Goal: Task Accomplishment & Management: Manage account settings

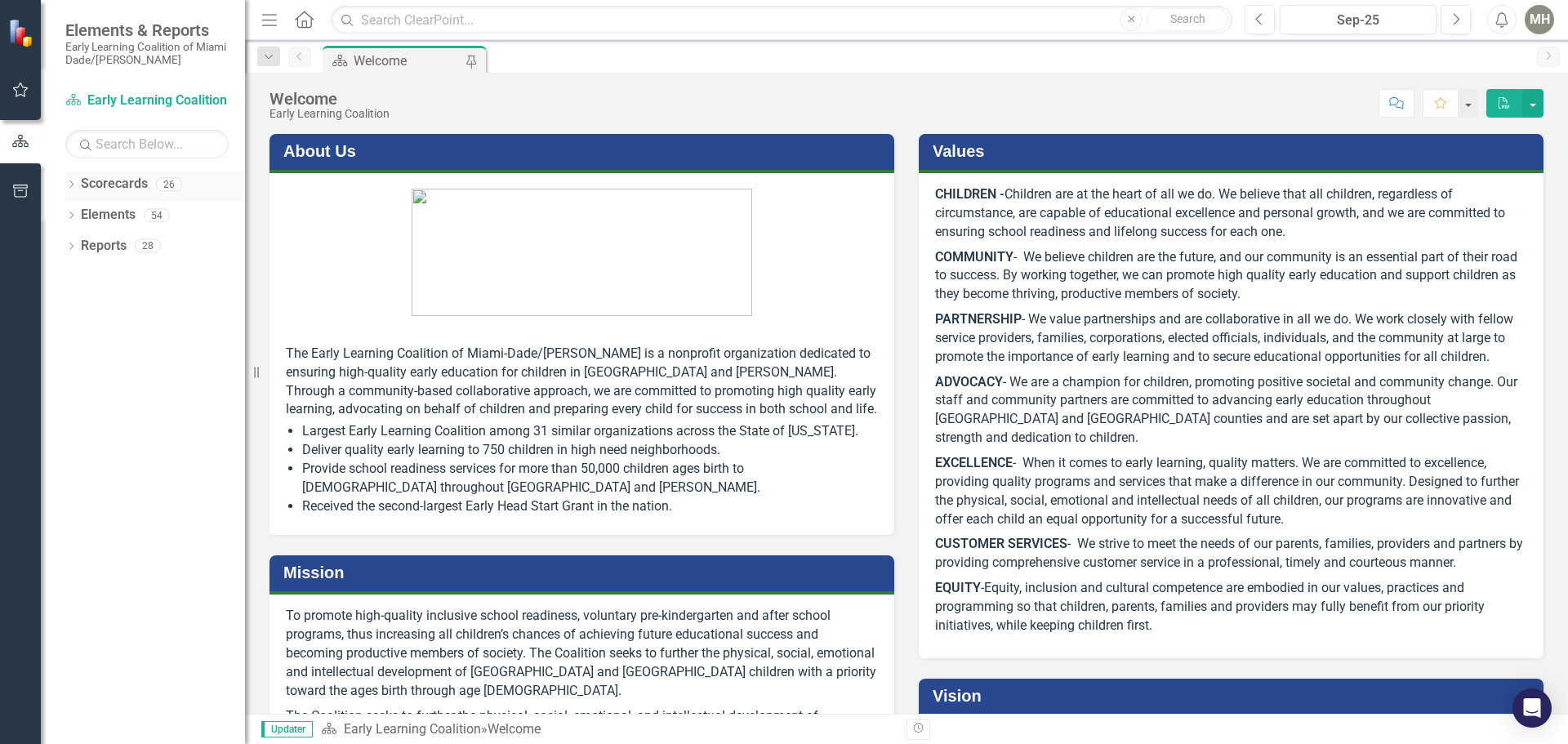
click at [72, 183] on icon at bounding box center [71, 184] width 4 height 7
click at [79, 215] on icon "Dropdown" at bounding box center [79, 215] width 12 height 10
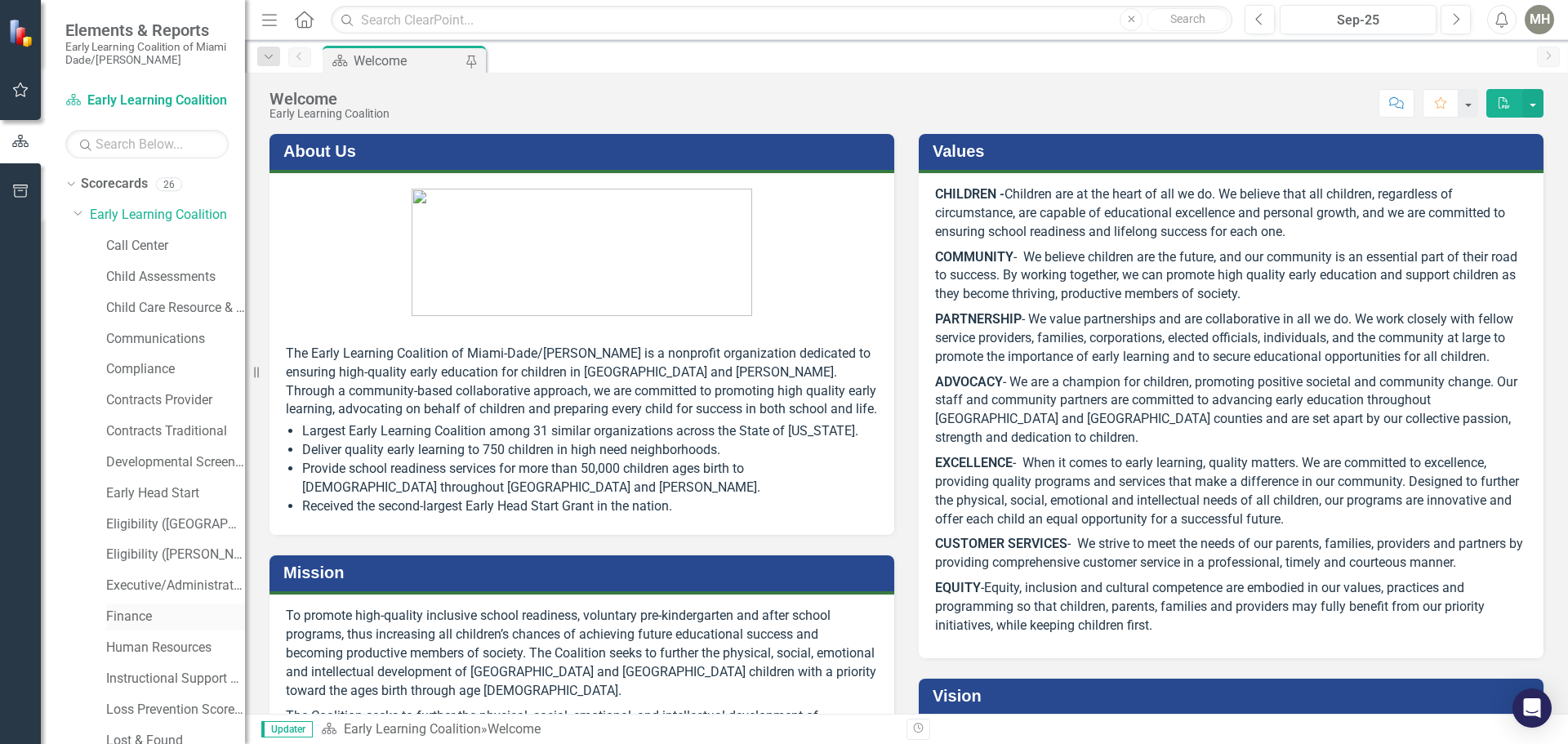
click at [141, 617] on link "Finance" at bounding box center [176, 617] width 139 height 19
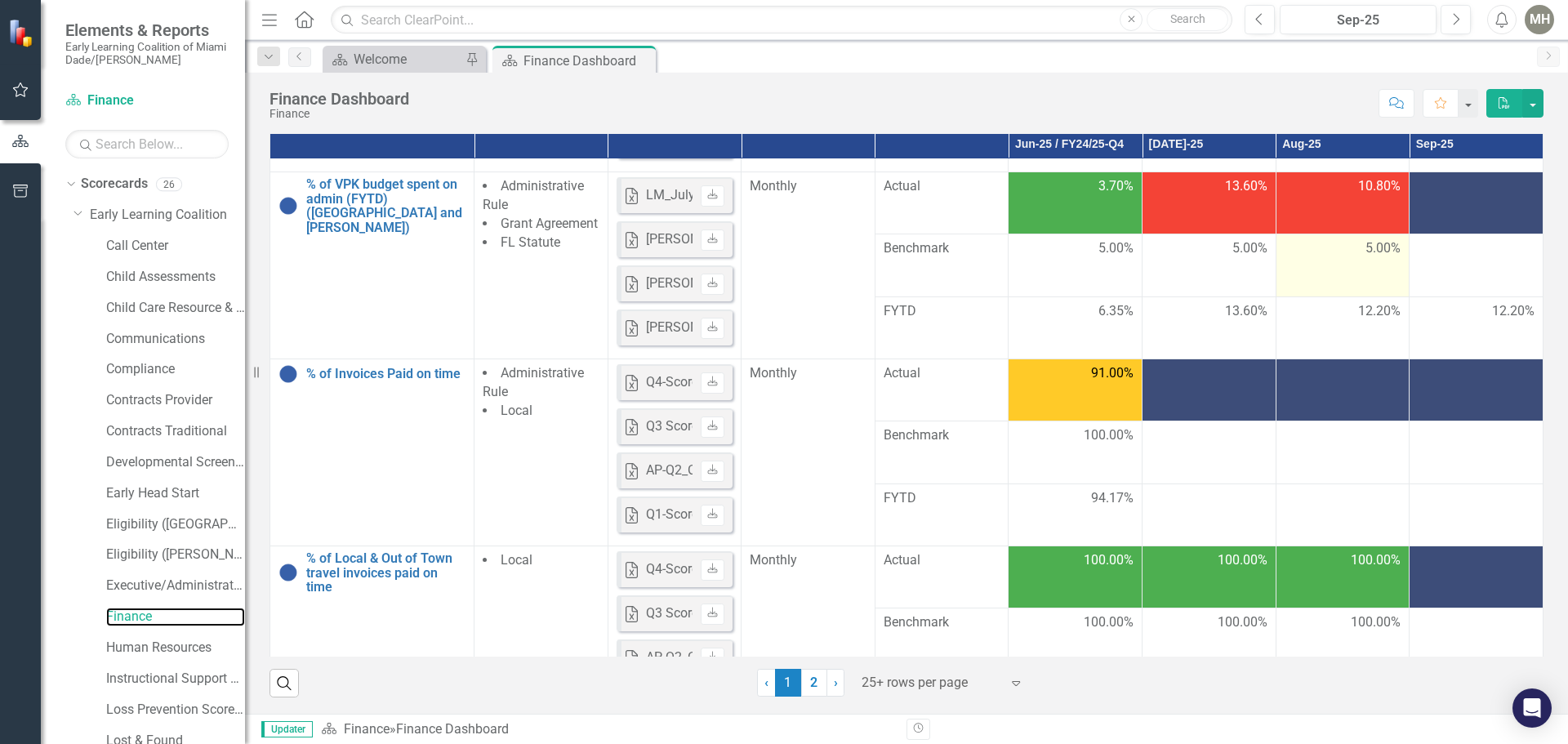
scroll to position [817, 0]
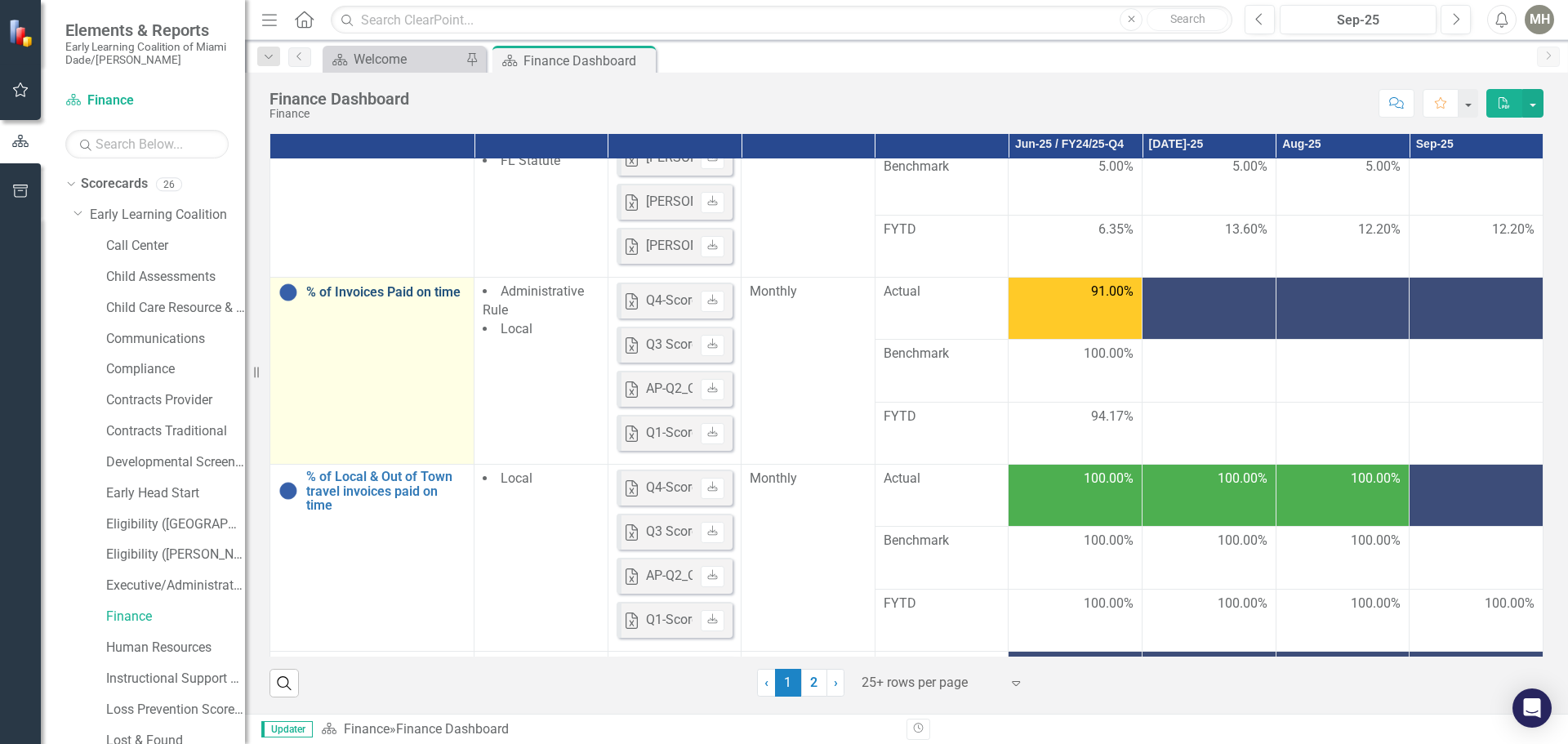
click at [358, 300] on link "% of Invoices Paid on time" at bounding box center [386, 292] width 159 height 15
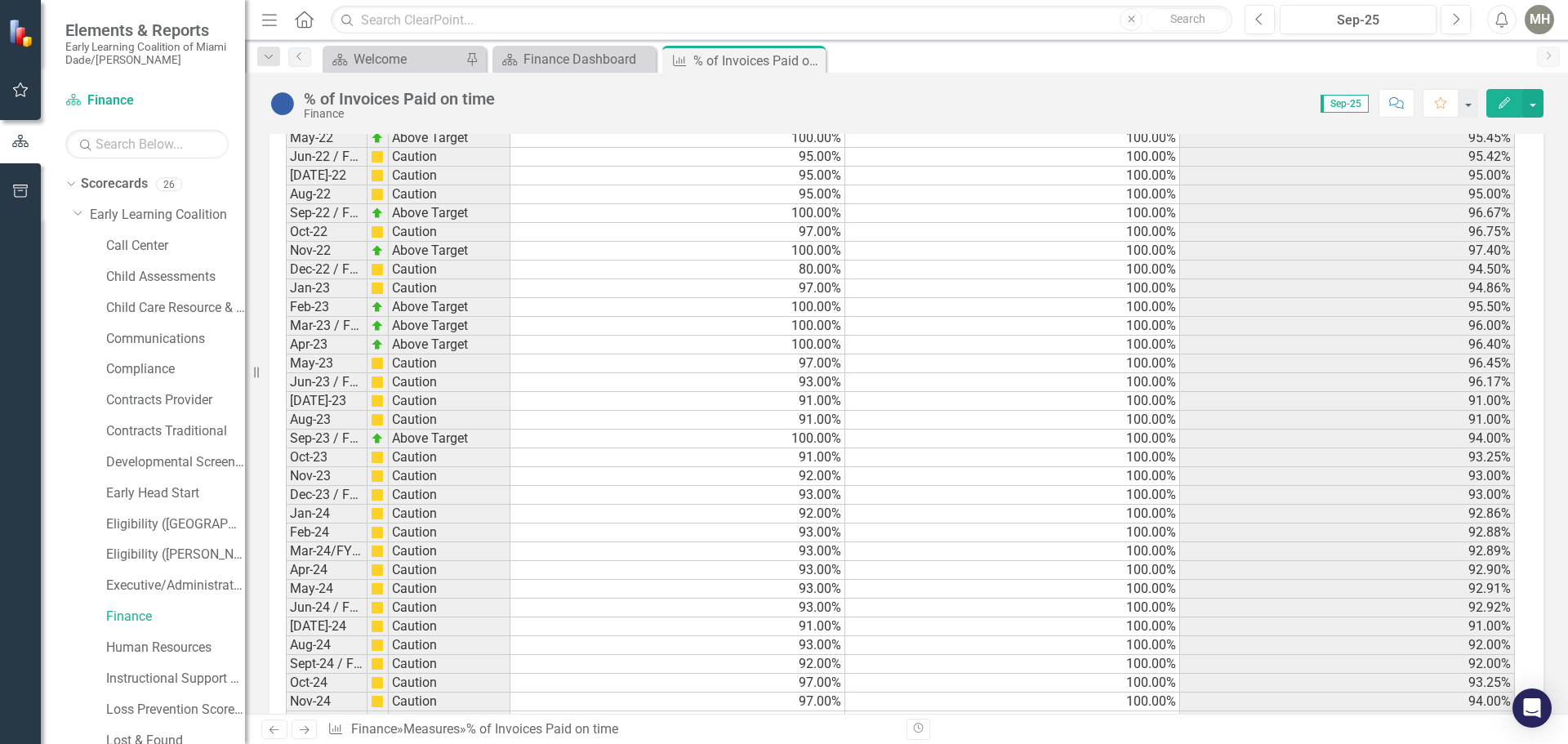
scroll to position [2399, 0]
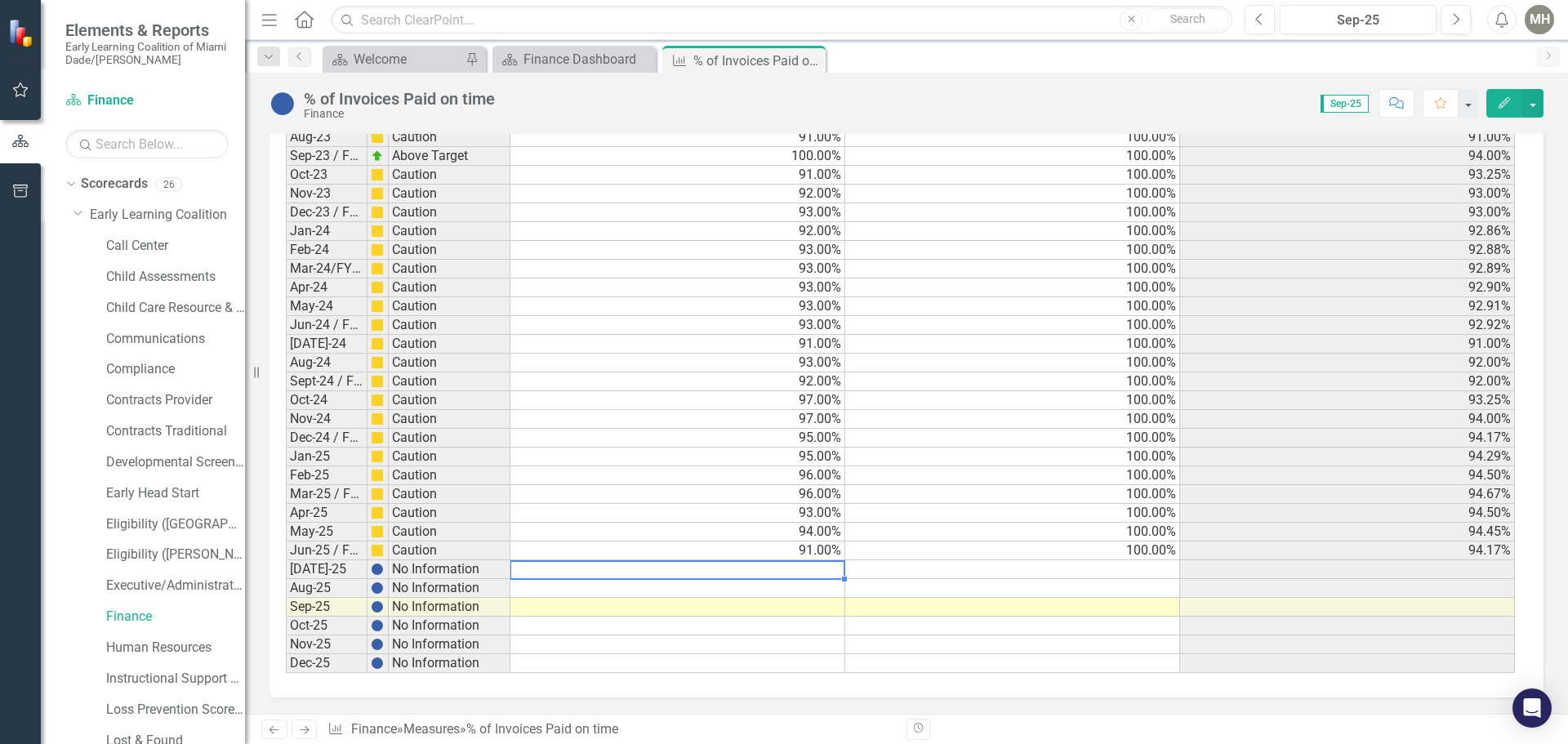
click at [806, 572] on td at bounding box center [678, 569] width 335 height 19
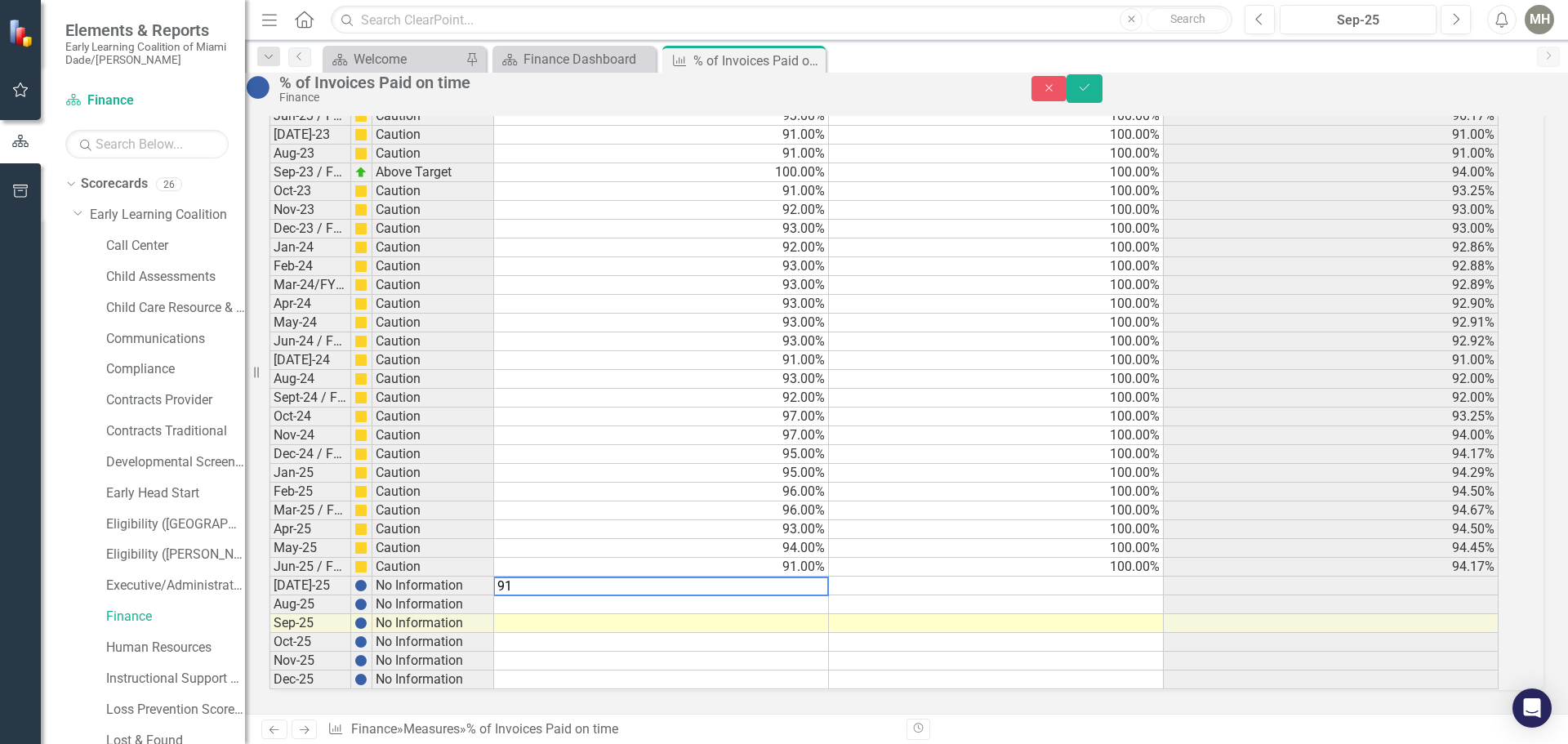
scroll to position [2400, 0]
type textarea "91.00"
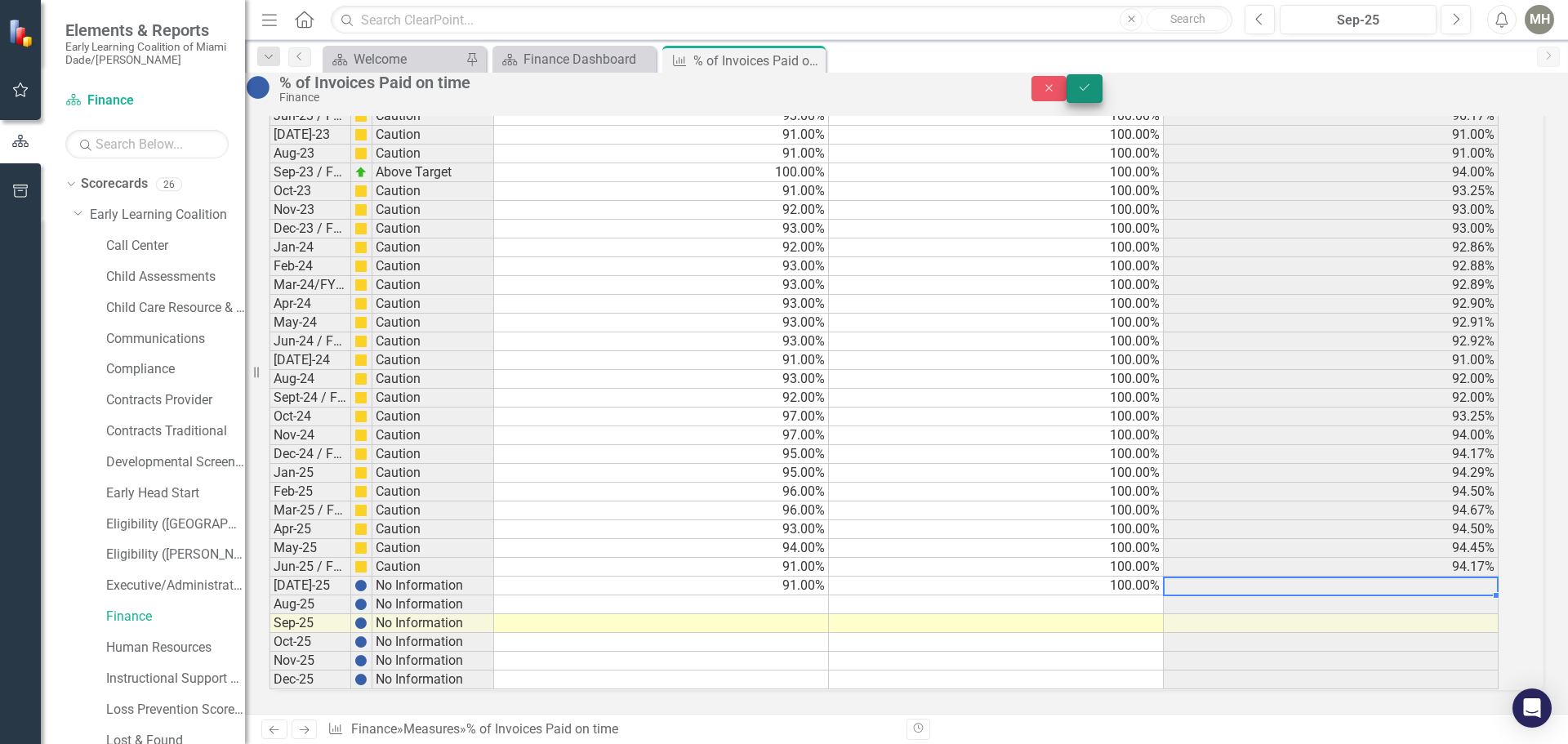
type textarea "100"
click at [1092, 90] on icon "Save" at bounding box center [1084, 87] width 15 height 11
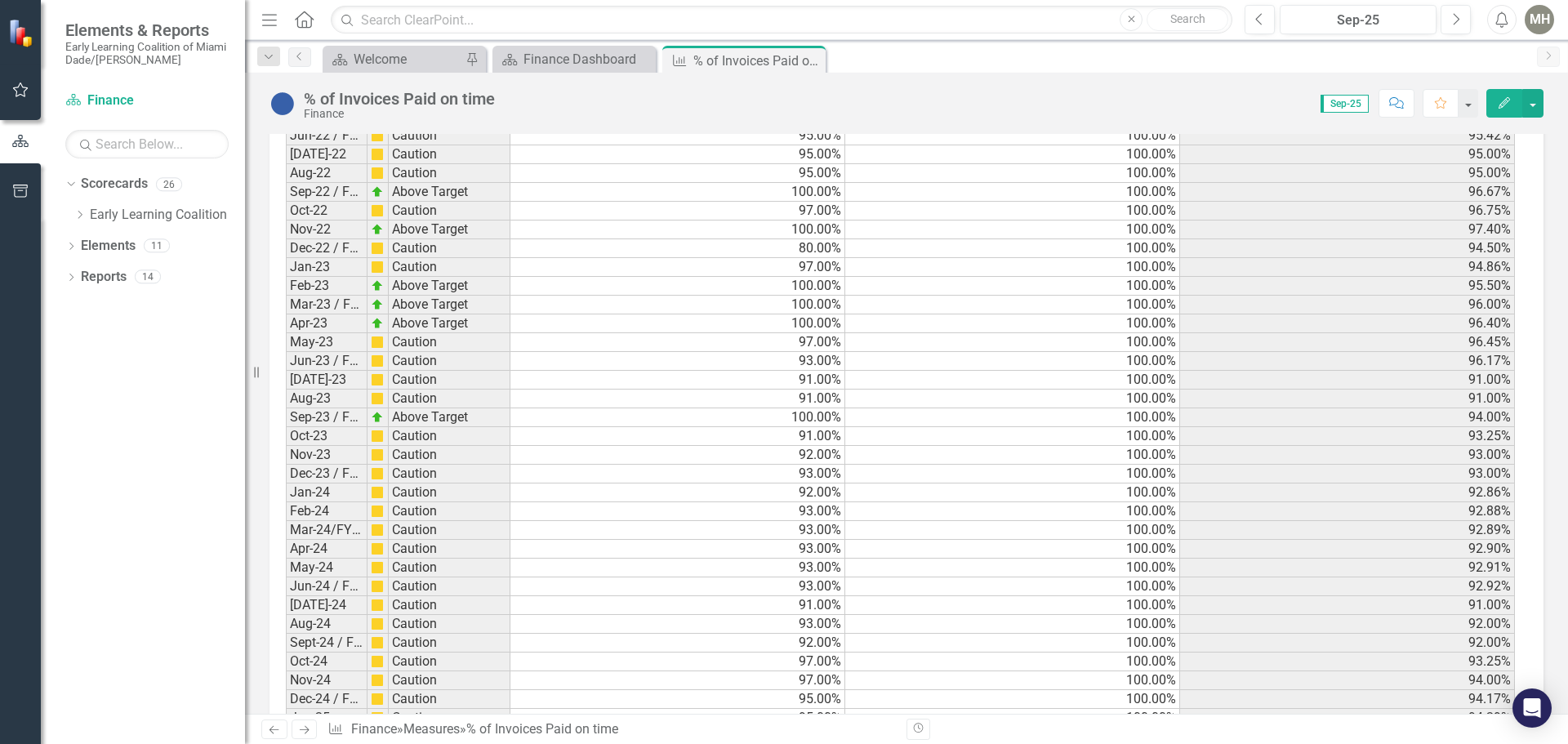
scroll to position [2399, 0]
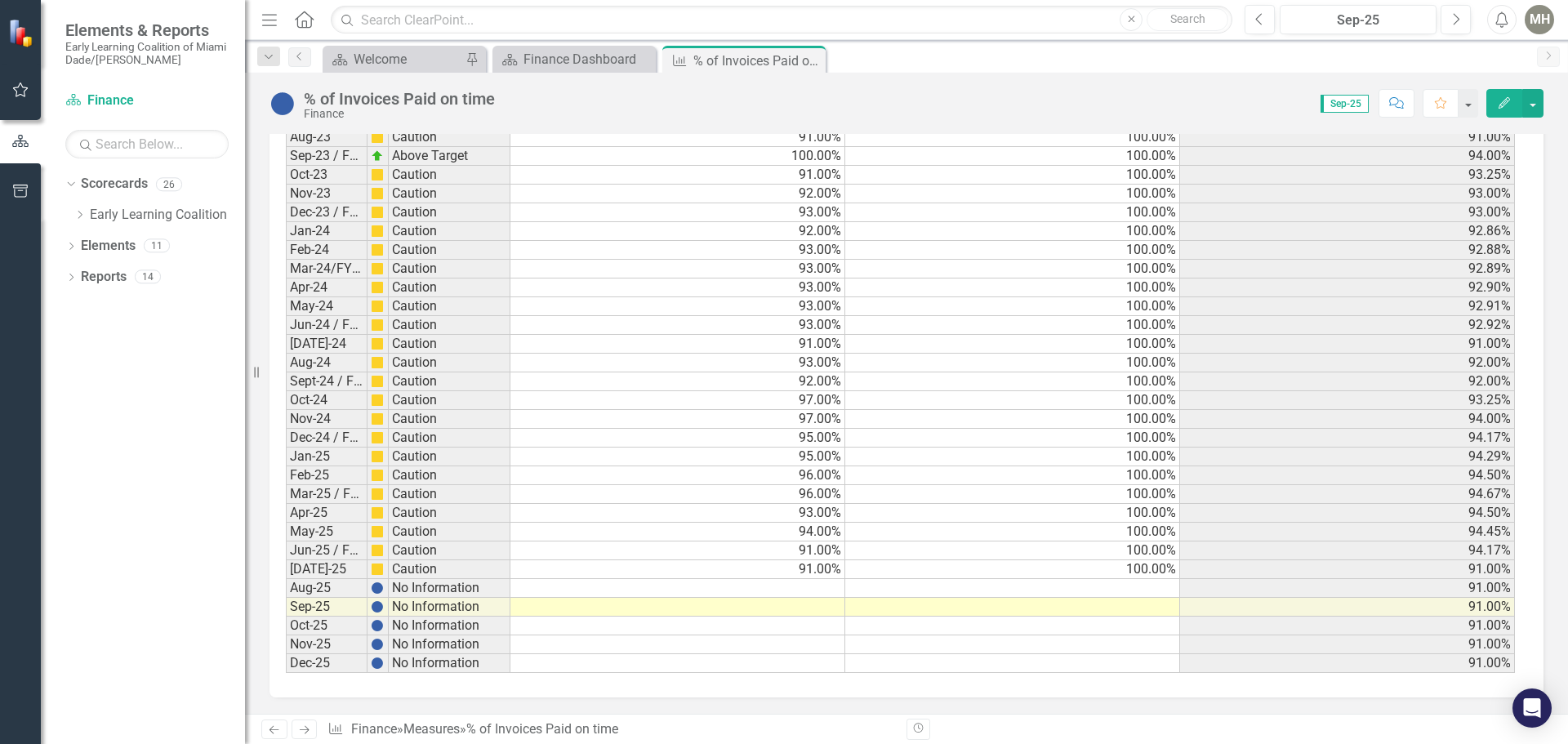
click at [836, 587] on td at bounding box center [678, 588] width 335 height 19
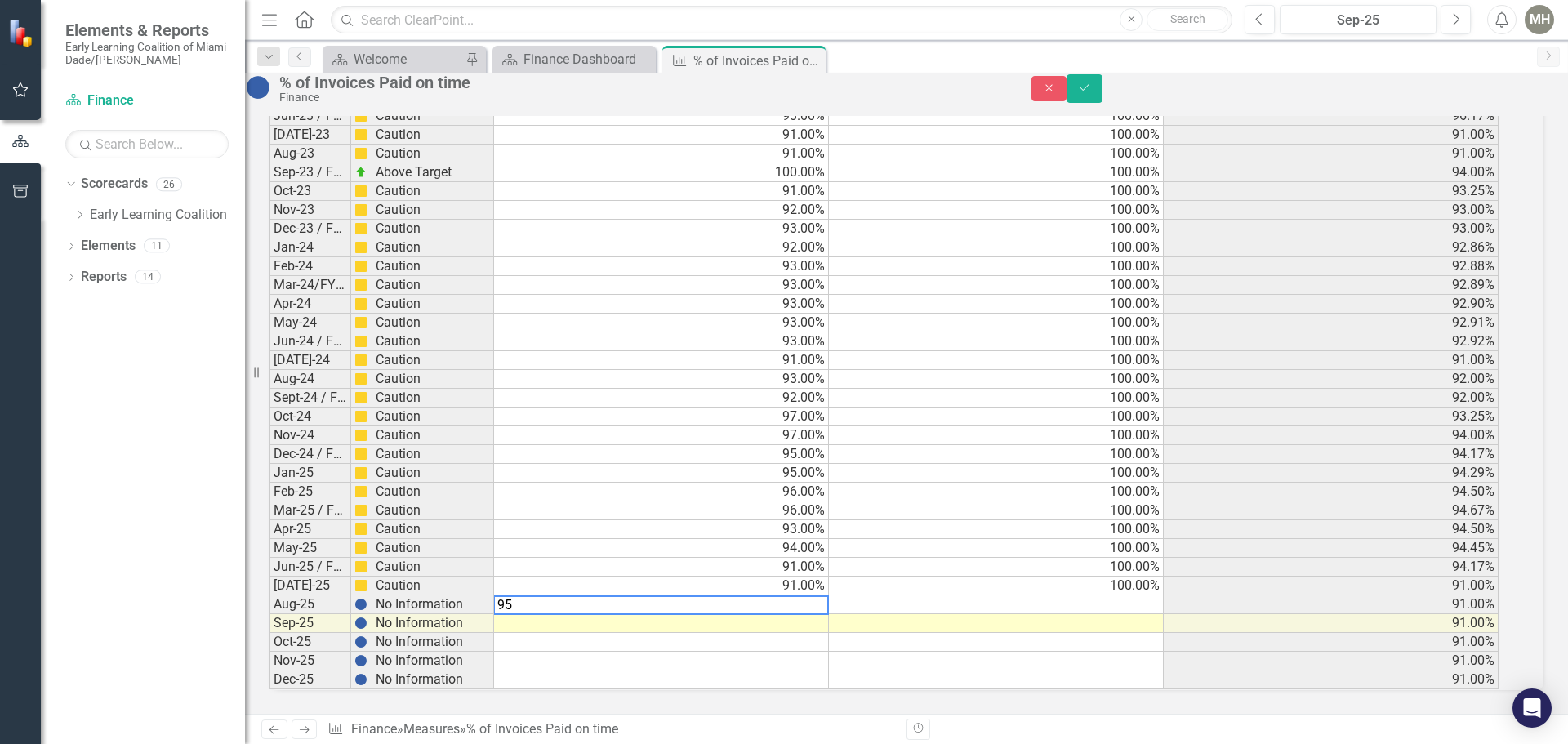
scroll to position [2400, 0]
type textarea "95.00"
click at [820, 614] on td at bounding box center [662, 623] width 335 height 19
type textarea "94.00"
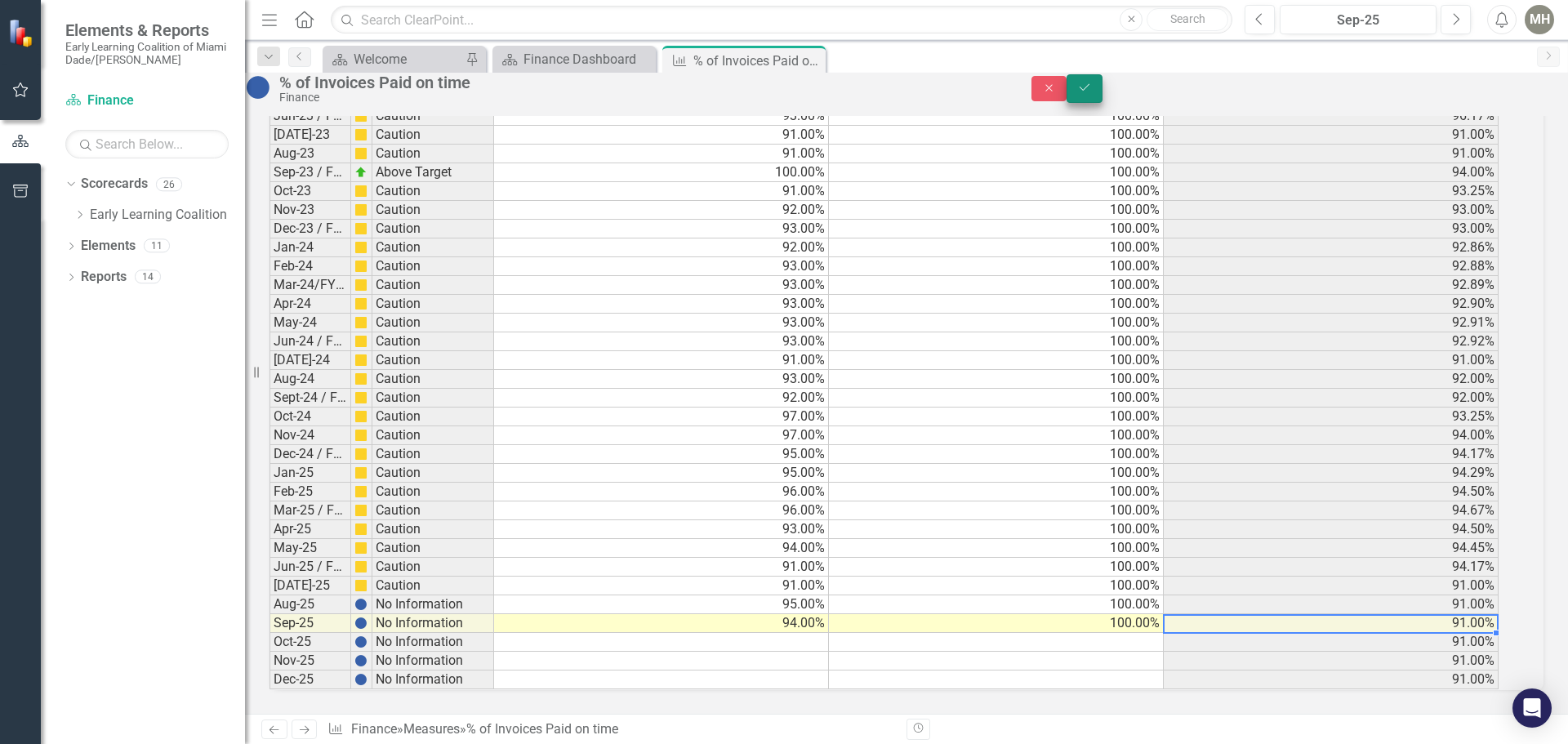
type textarea "100"
click at [1092, 93] on icon "Save" at bounding box center [1084, 87] width 15 height 11
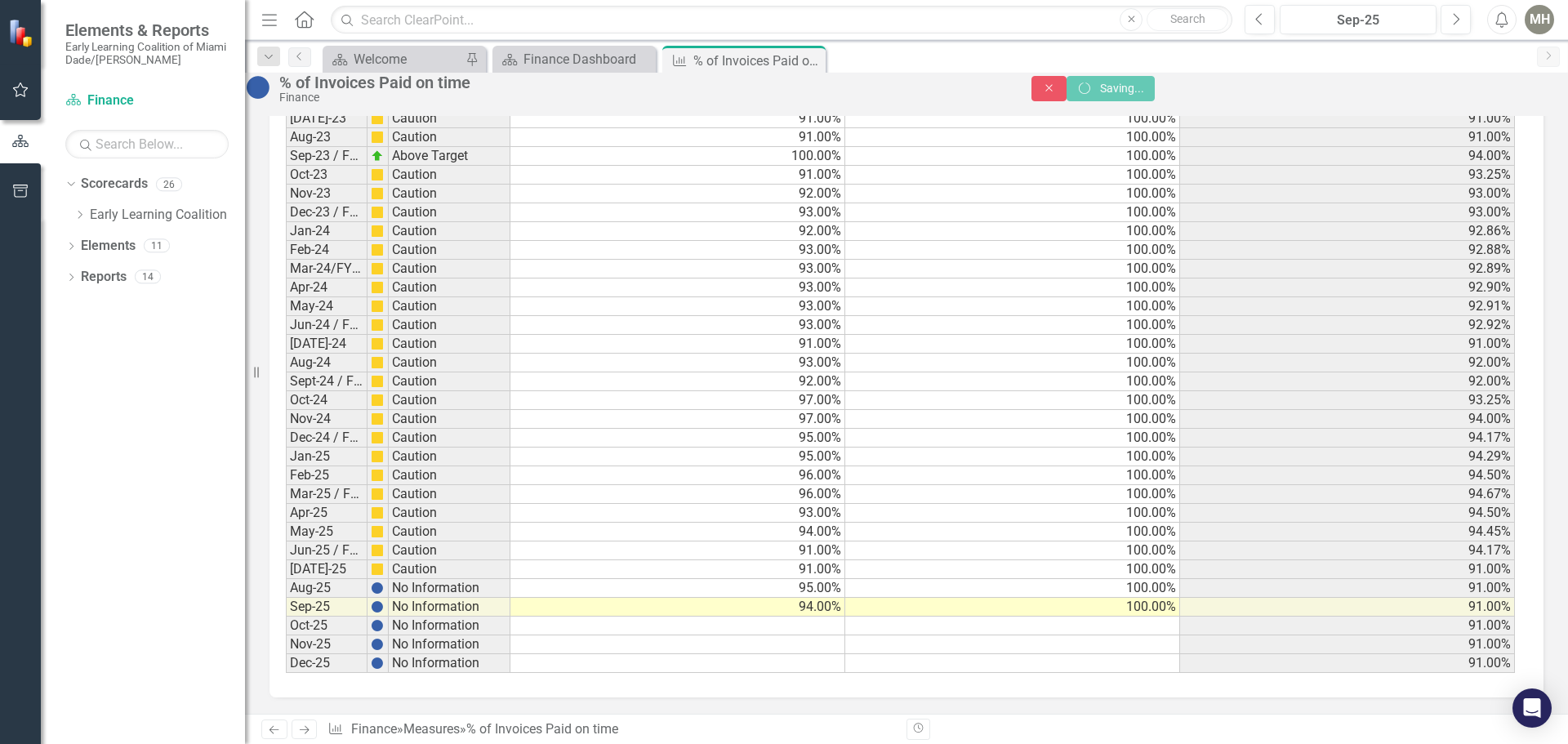
scroll to position [2399, 0]
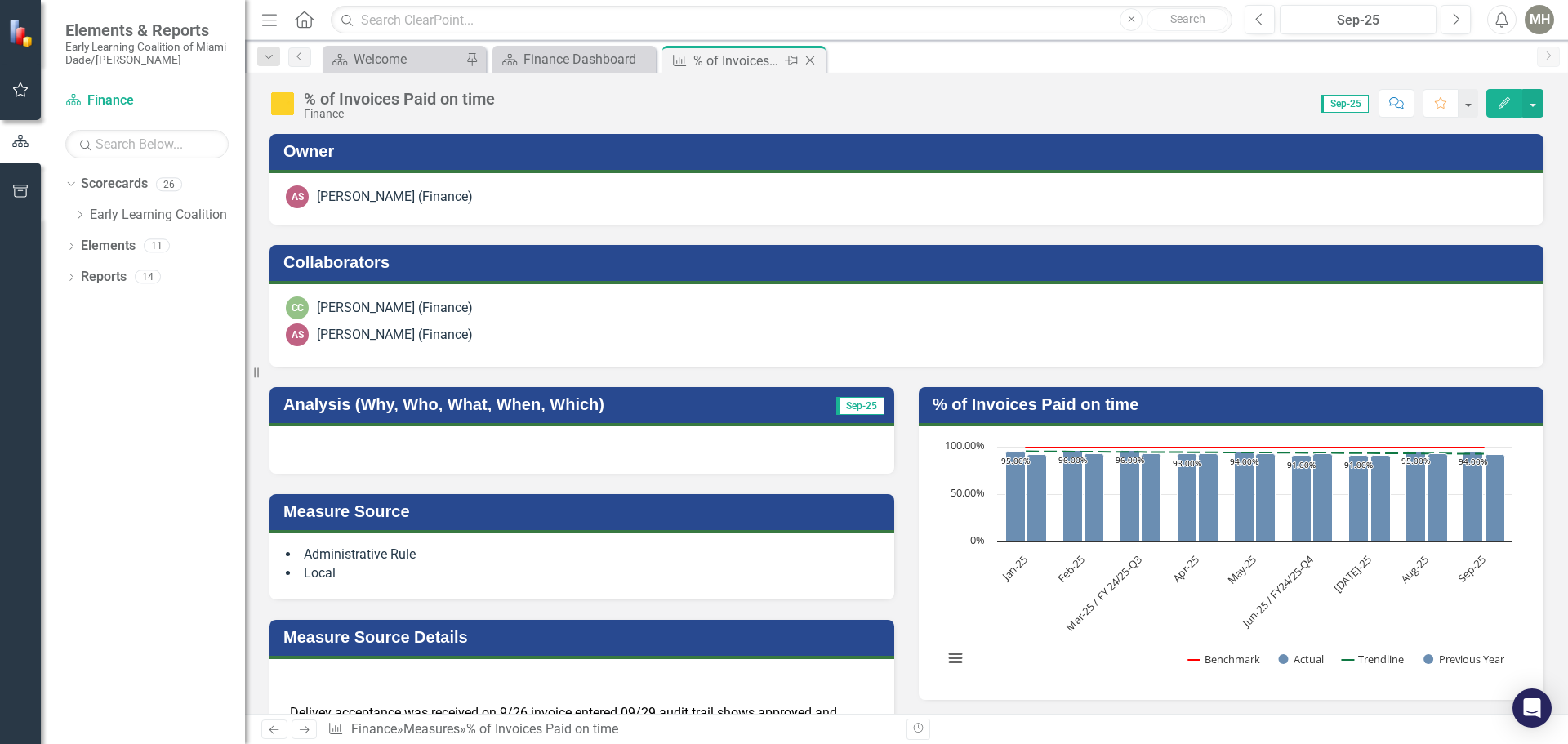
click at [812, 59] on icon at bounding box center [811, 60] width 9 height 9
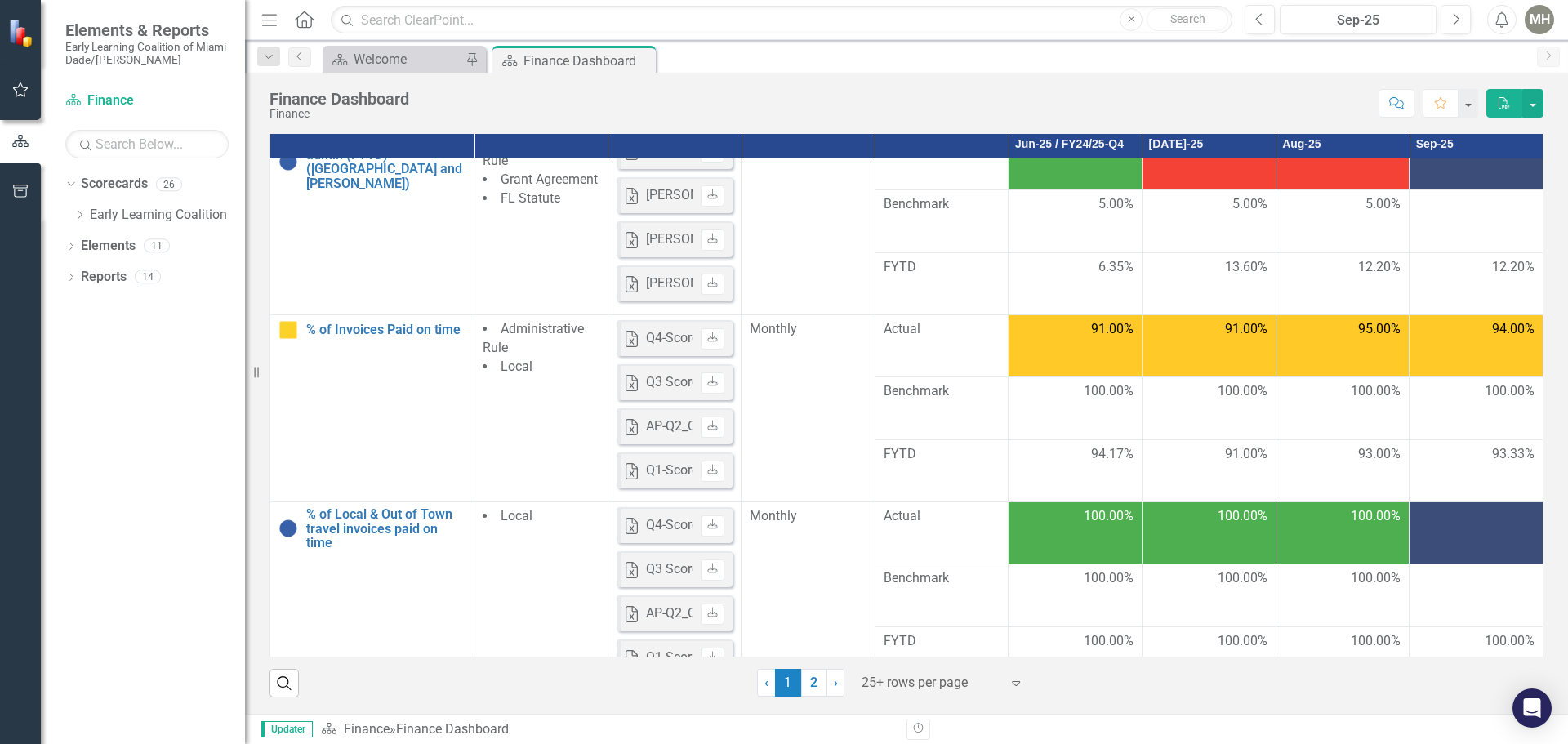
scroll to position [817, 0]
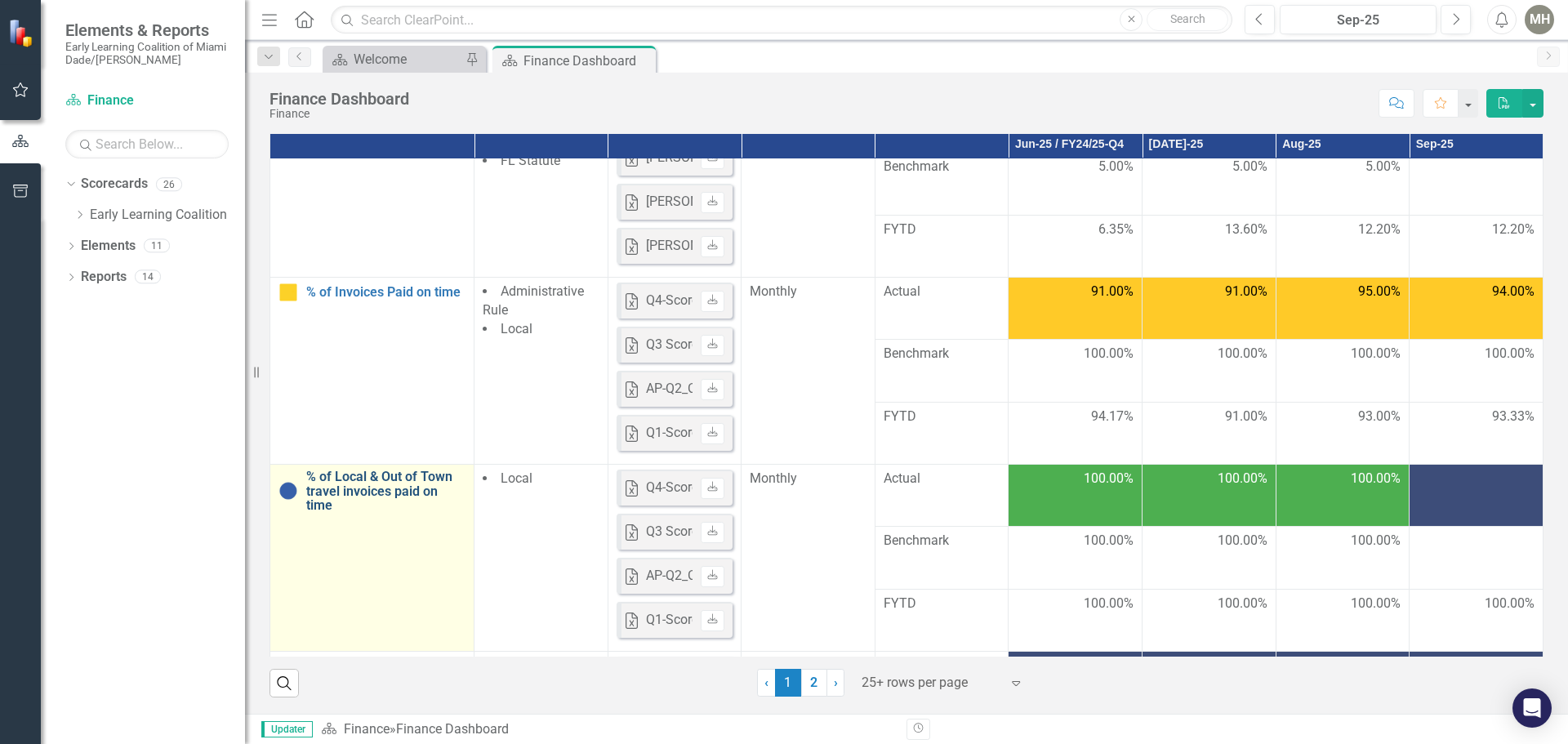
click at [396, 482] on link "% of Local & Out of Town travel invoices paid on time" at bounding box center [386, 491] width 159 height 43
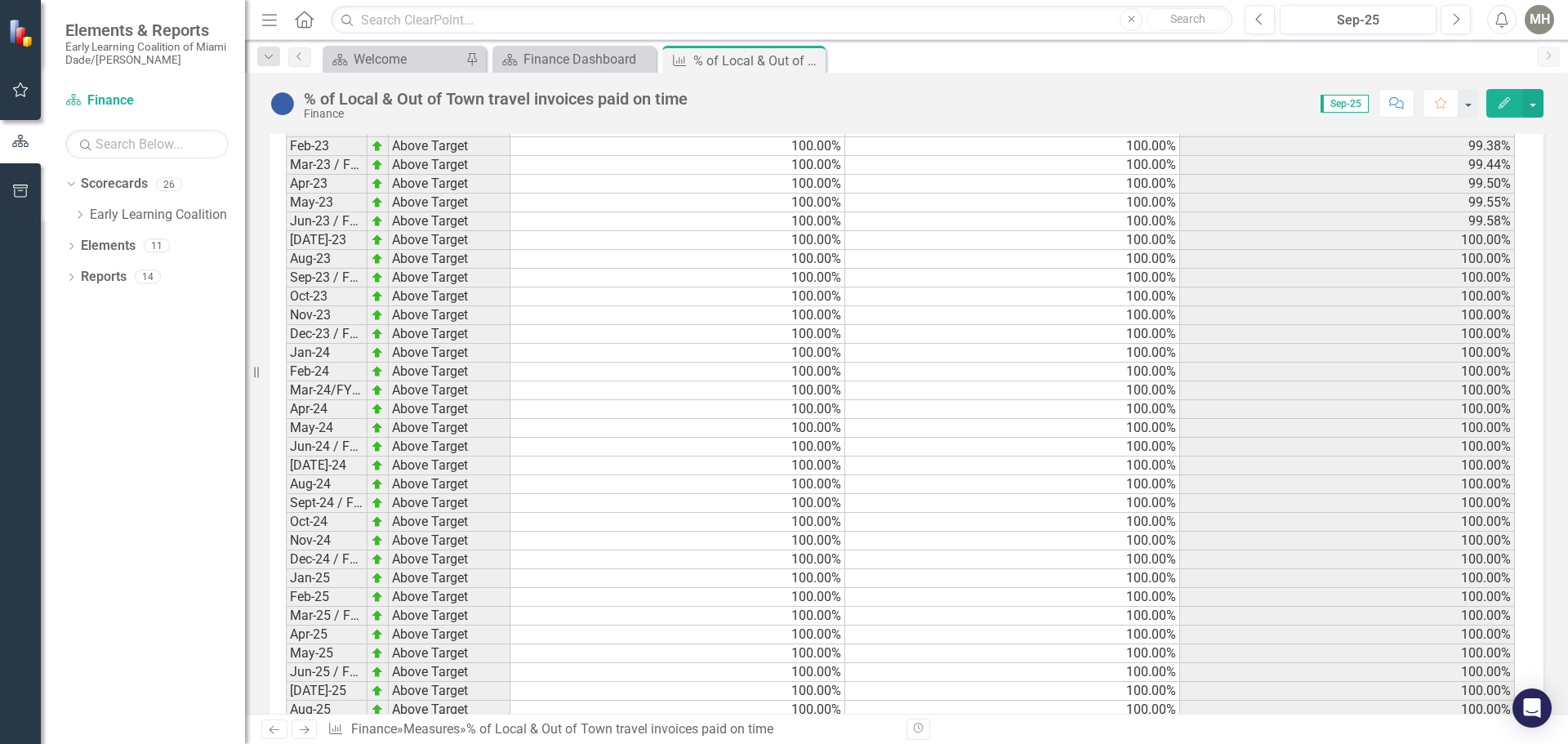
scroll to position [2399, 0]
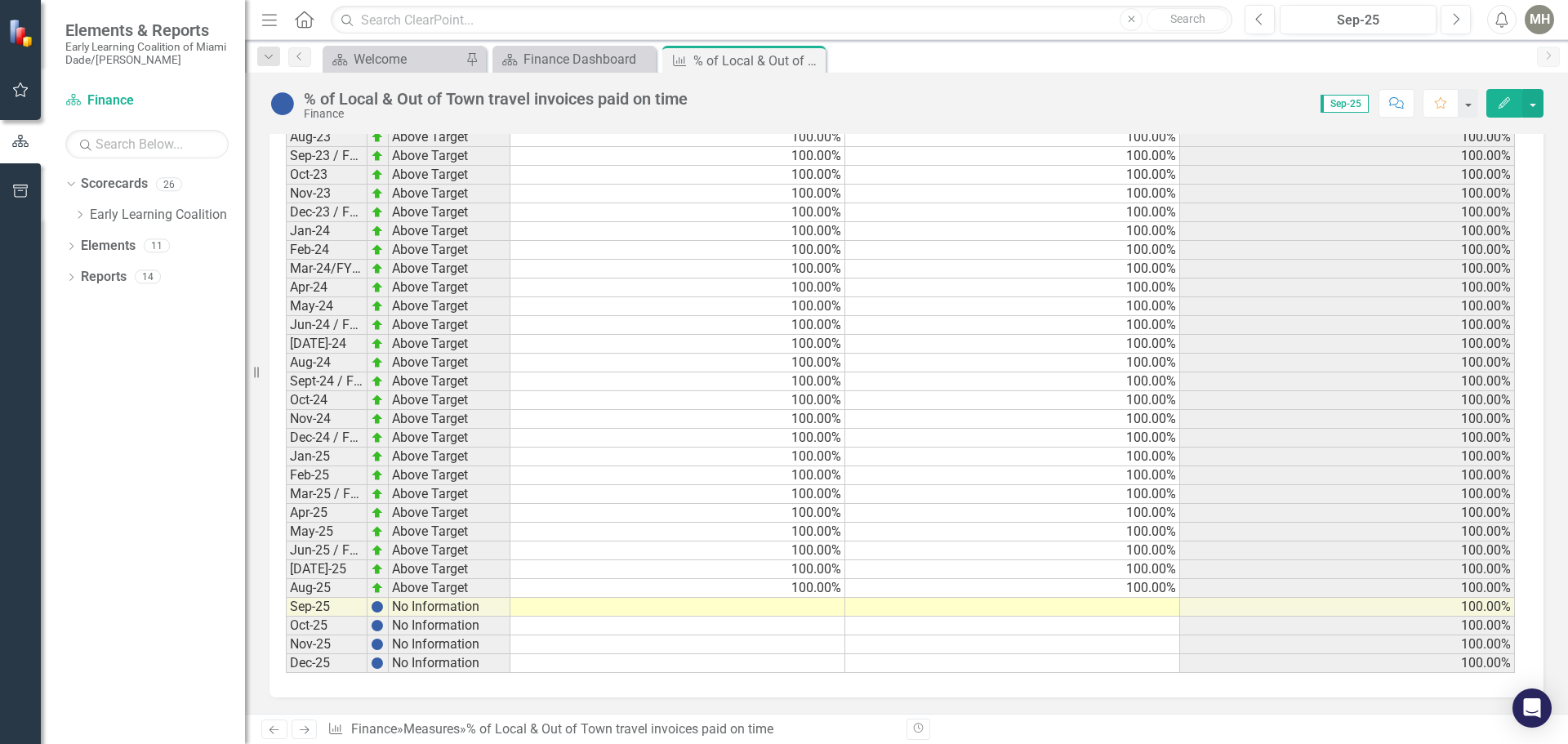
click at [819, 604] on td at bounding box center [678, 607] width 335 height 19
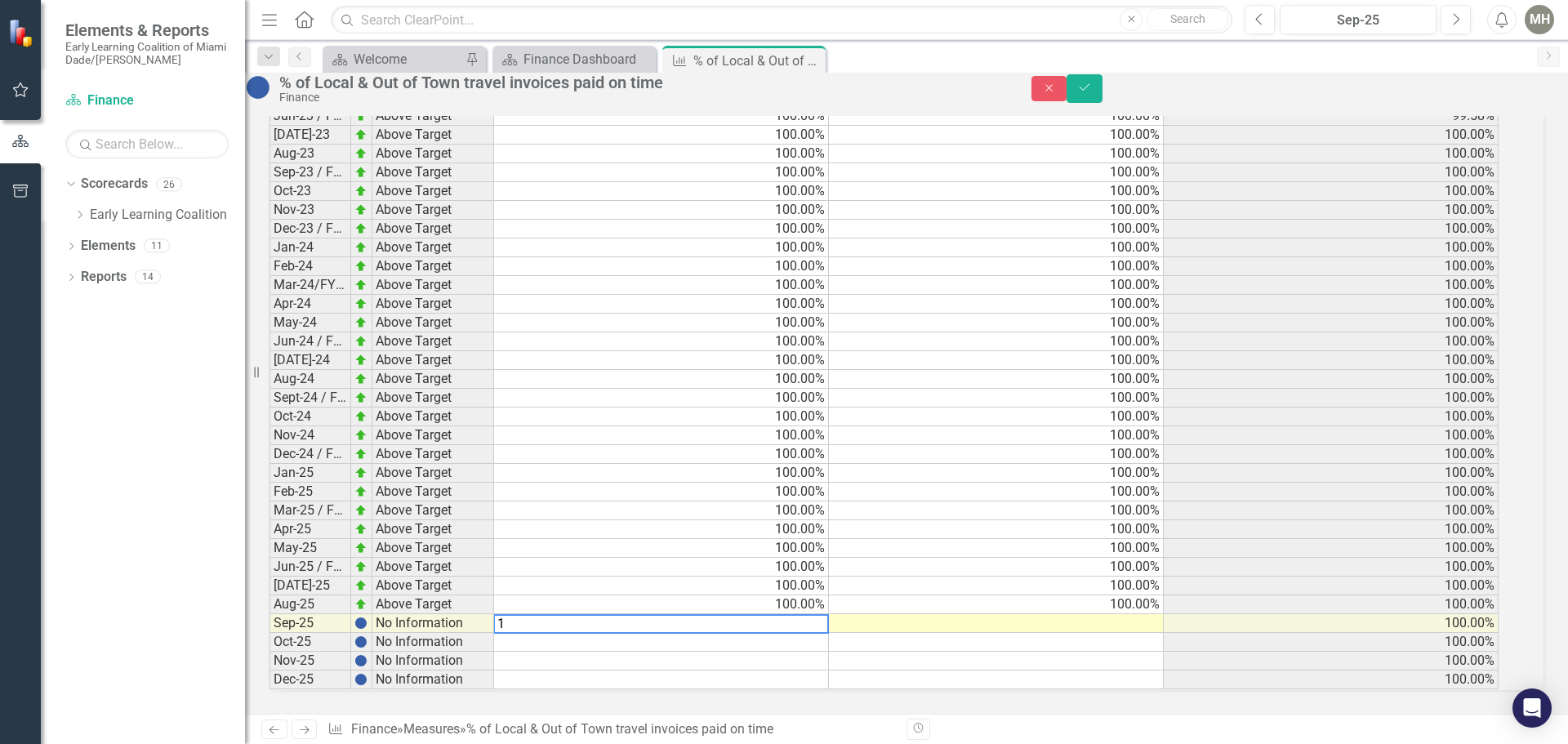
scroll to position [2400, 0]
type textarea "100"
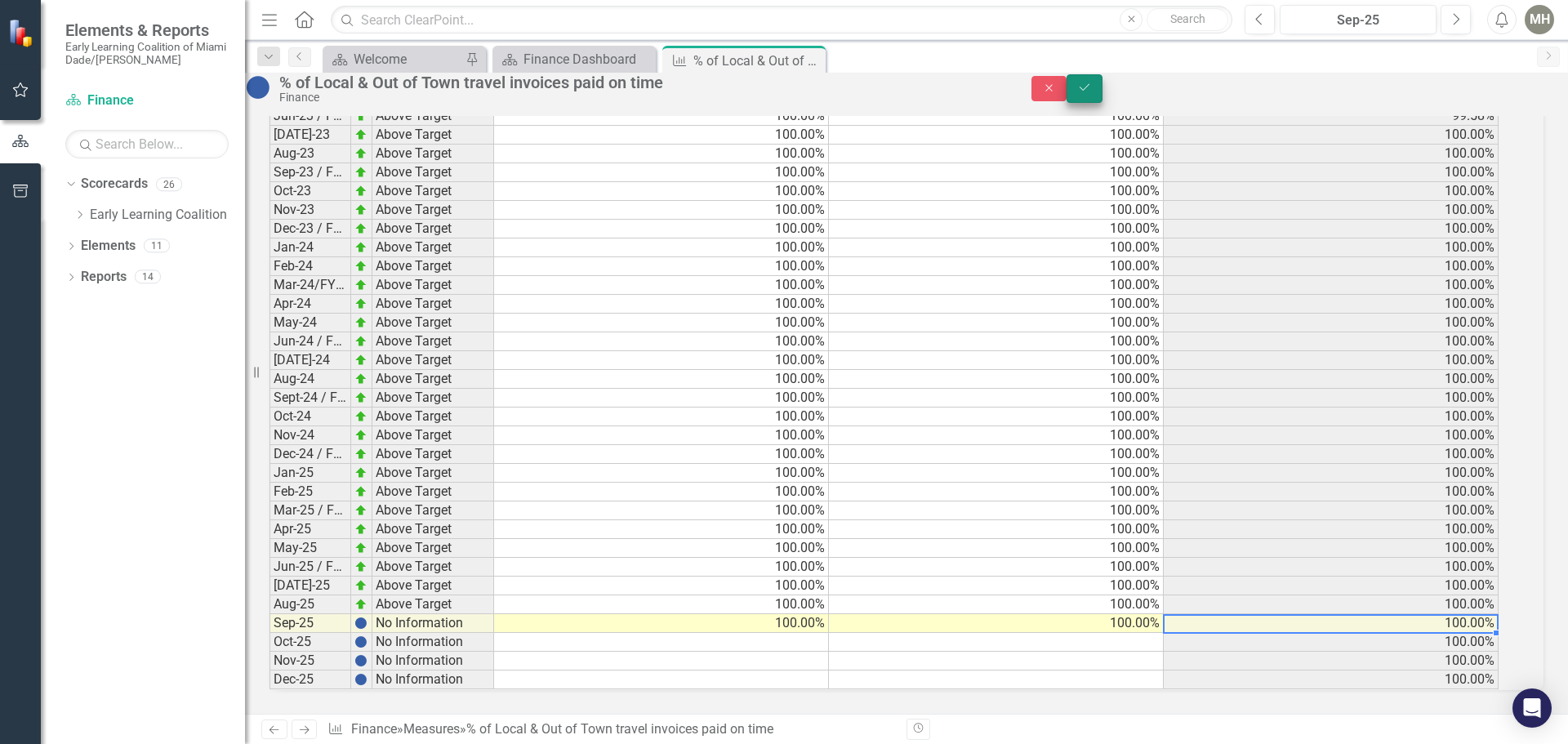
type textarea "100"
click at [1089, 91] on icon "submit" at bounding box center [1084, 87] width 10 height 7
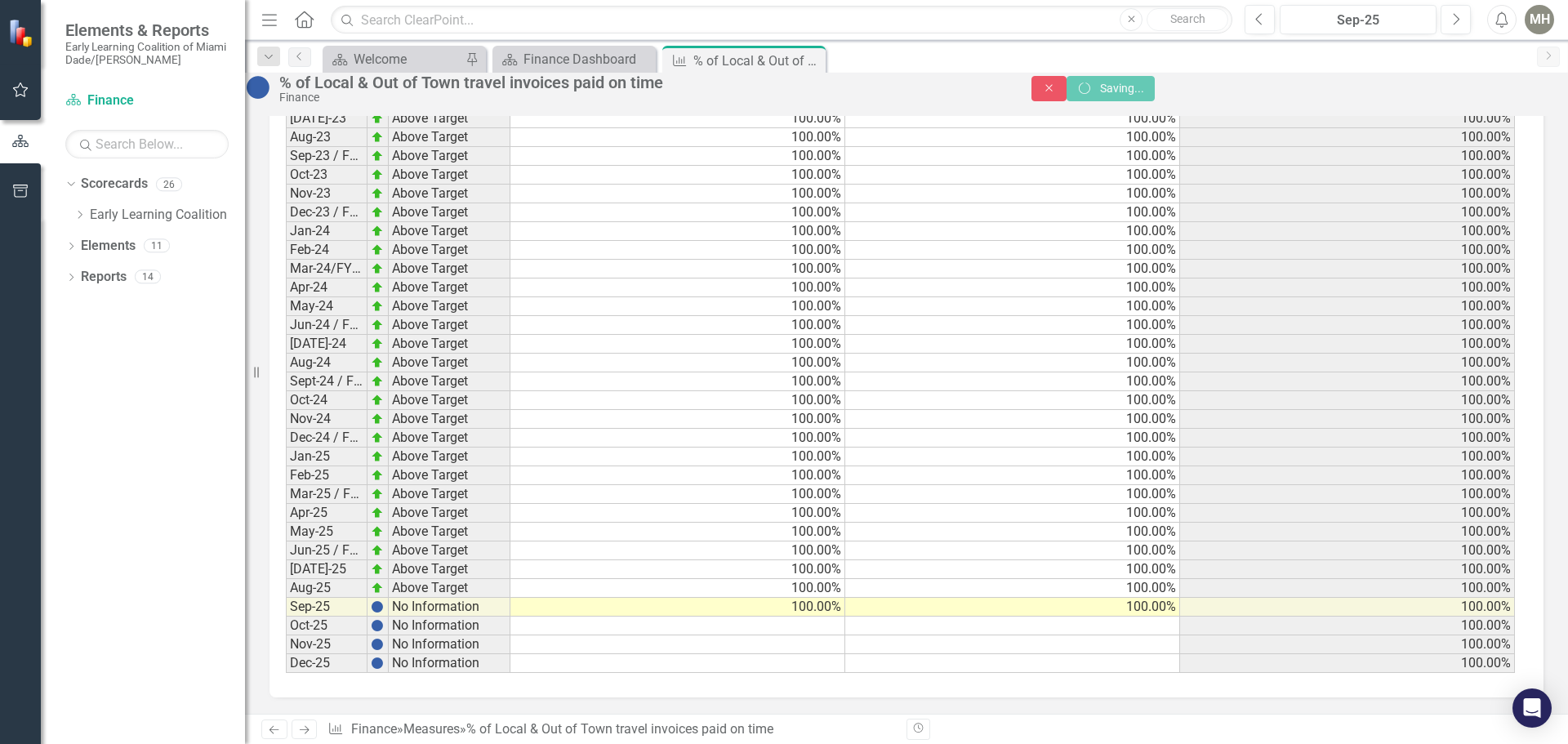
scroll to position [0, 0]
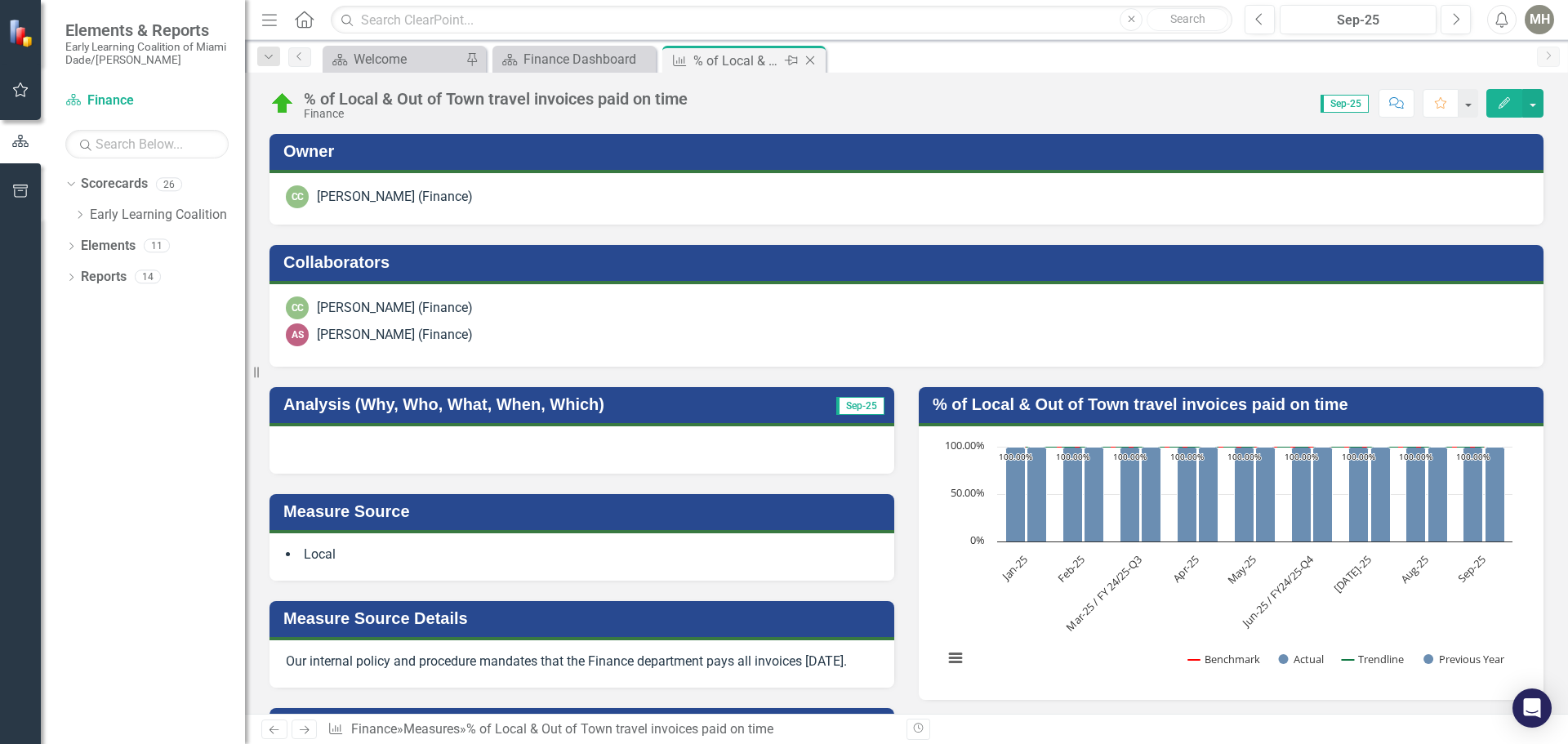
click at [813, 60] on icon "Close" at bounding box center [811, 60] width 16 height 13
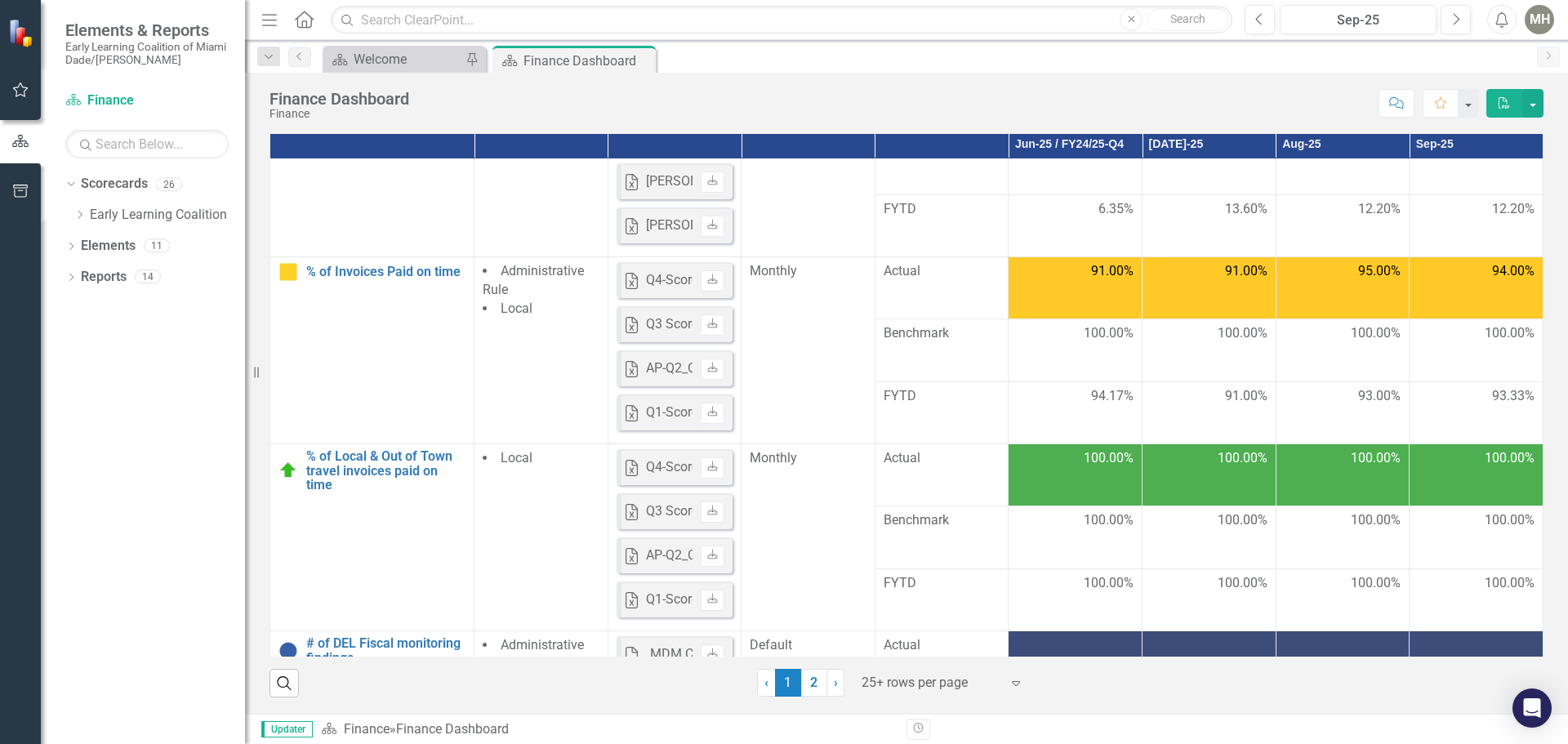
scroll to position [806, 0]
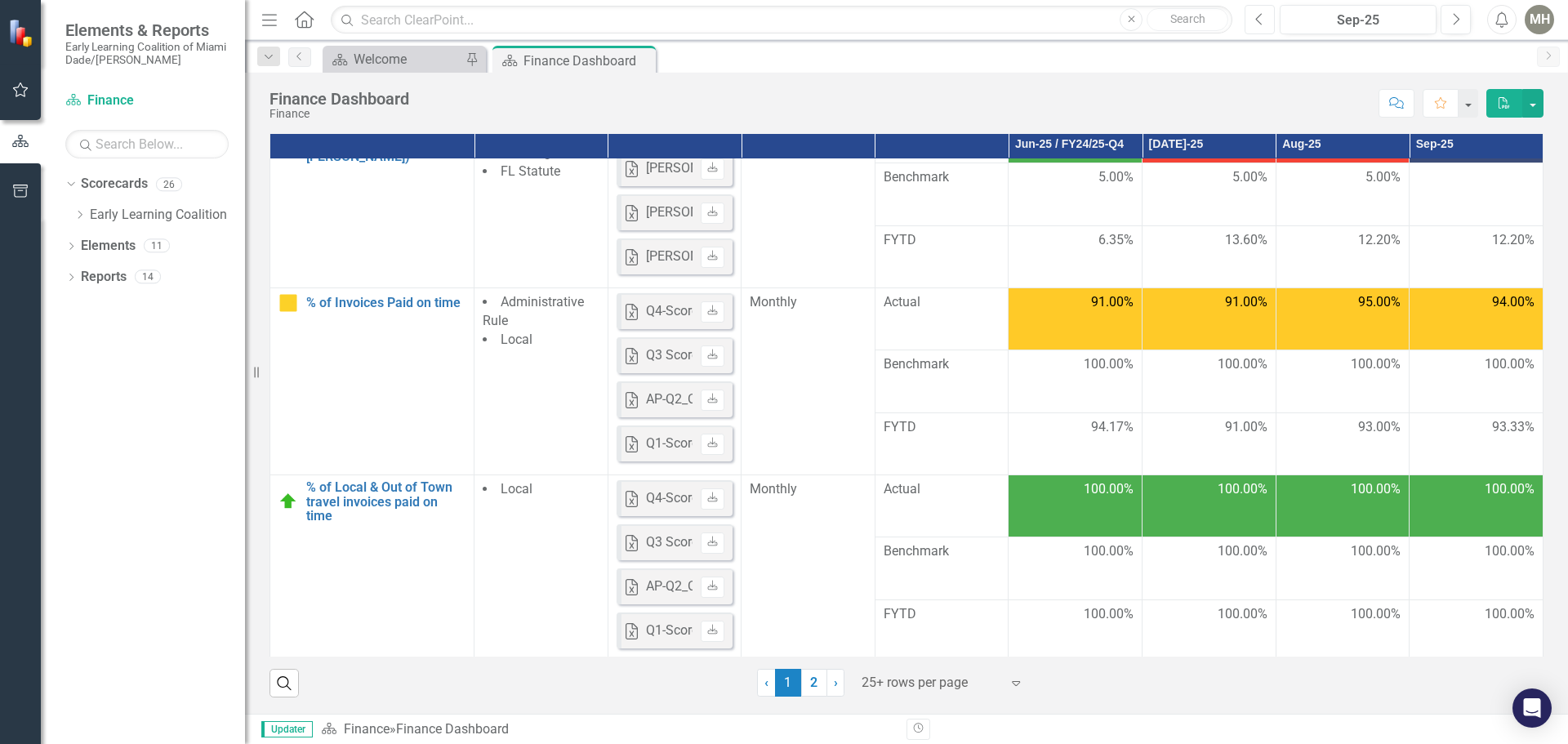
click at [1253, 18] on button "Previous" at bounding box center [1259, 20] width 30 height 29
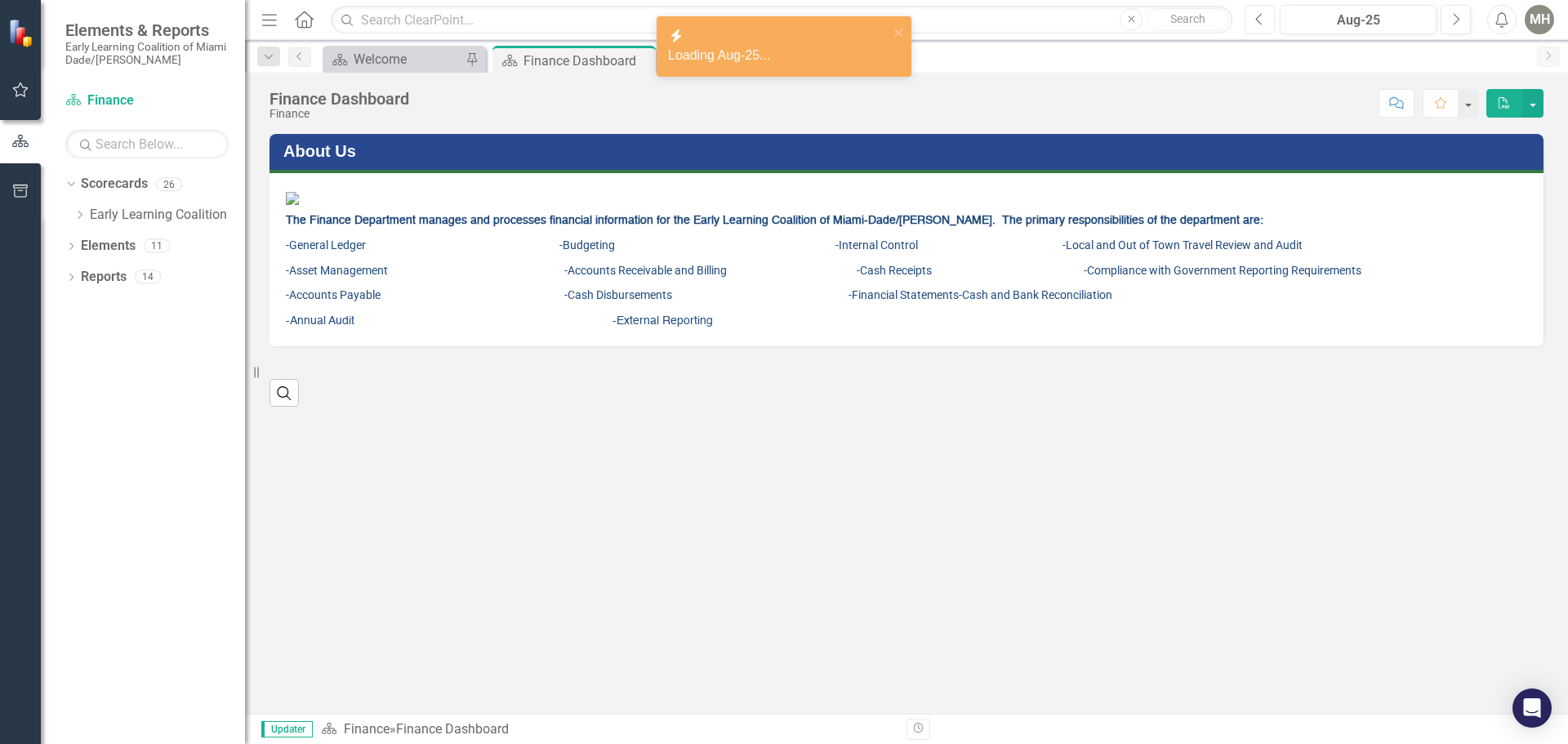
click at [1253, 18] on button "Previous" at bounding box center [1259, 20] width 30 height 29
click at [1253, 19] on button "Previous" at bounding box center [1259, 20] width 30 height 29
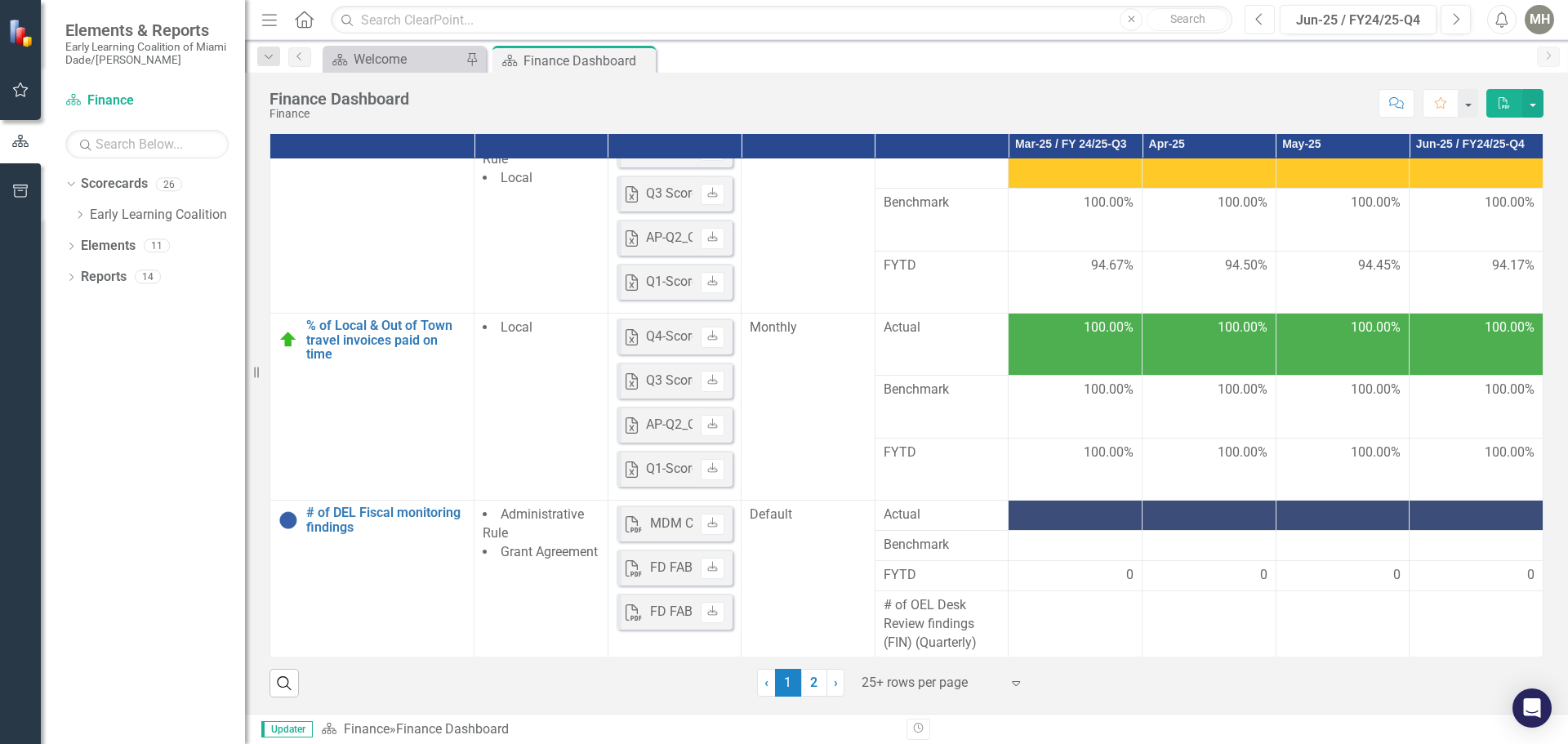
scroll to position [969, 0]
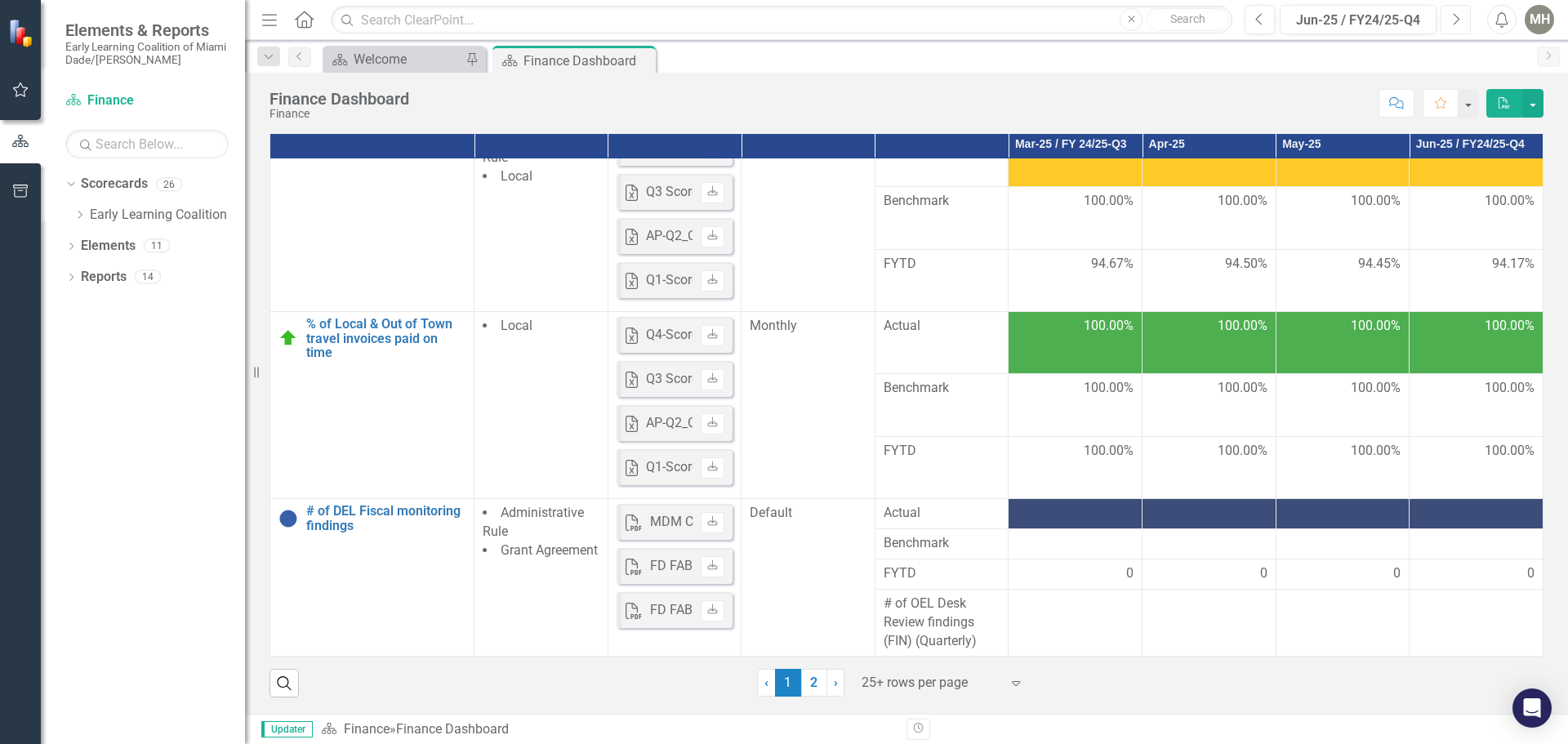
click at [1460, 10] on button "Next" at bounding box center [1455, 20] width 30 height 29
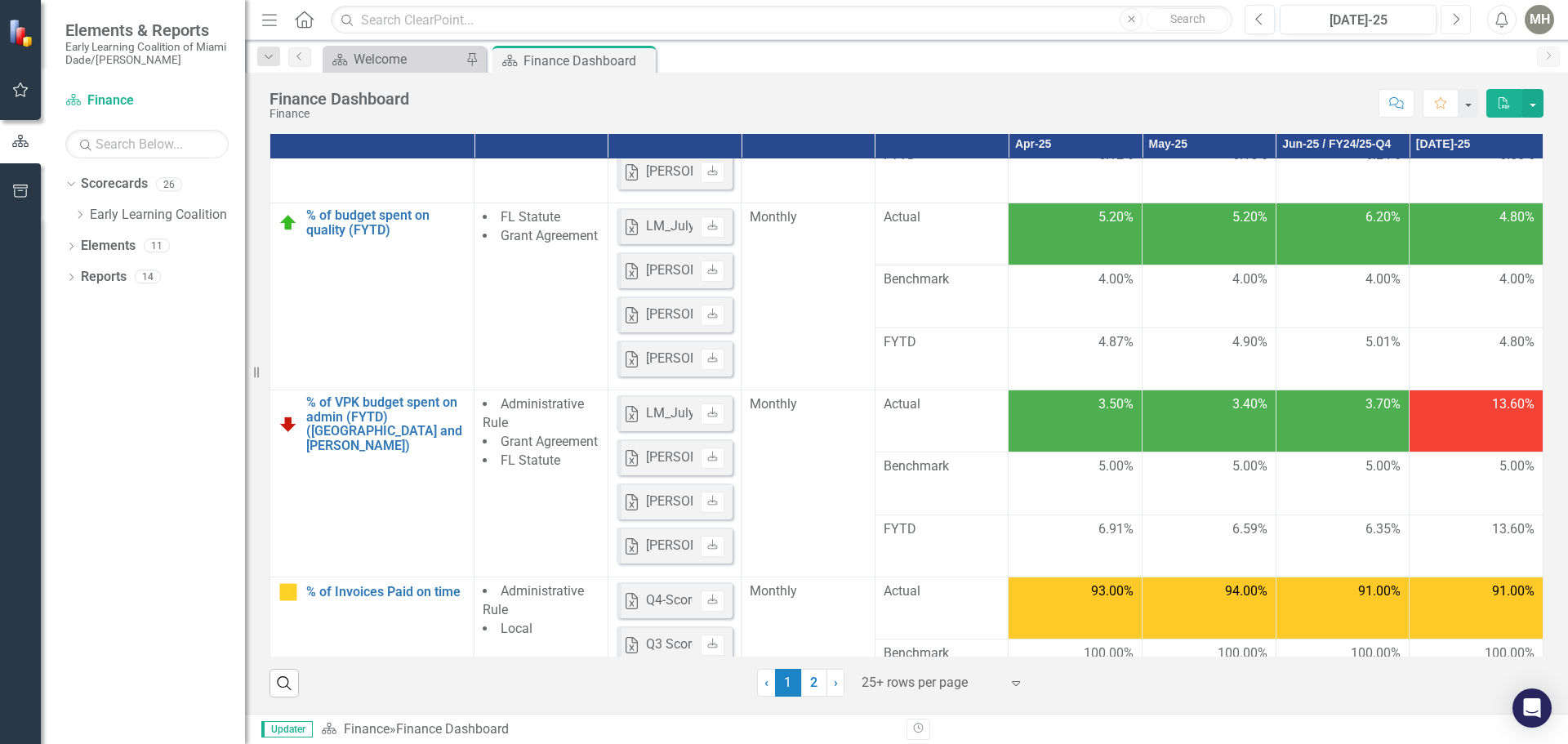
scroll to position [653, 0]
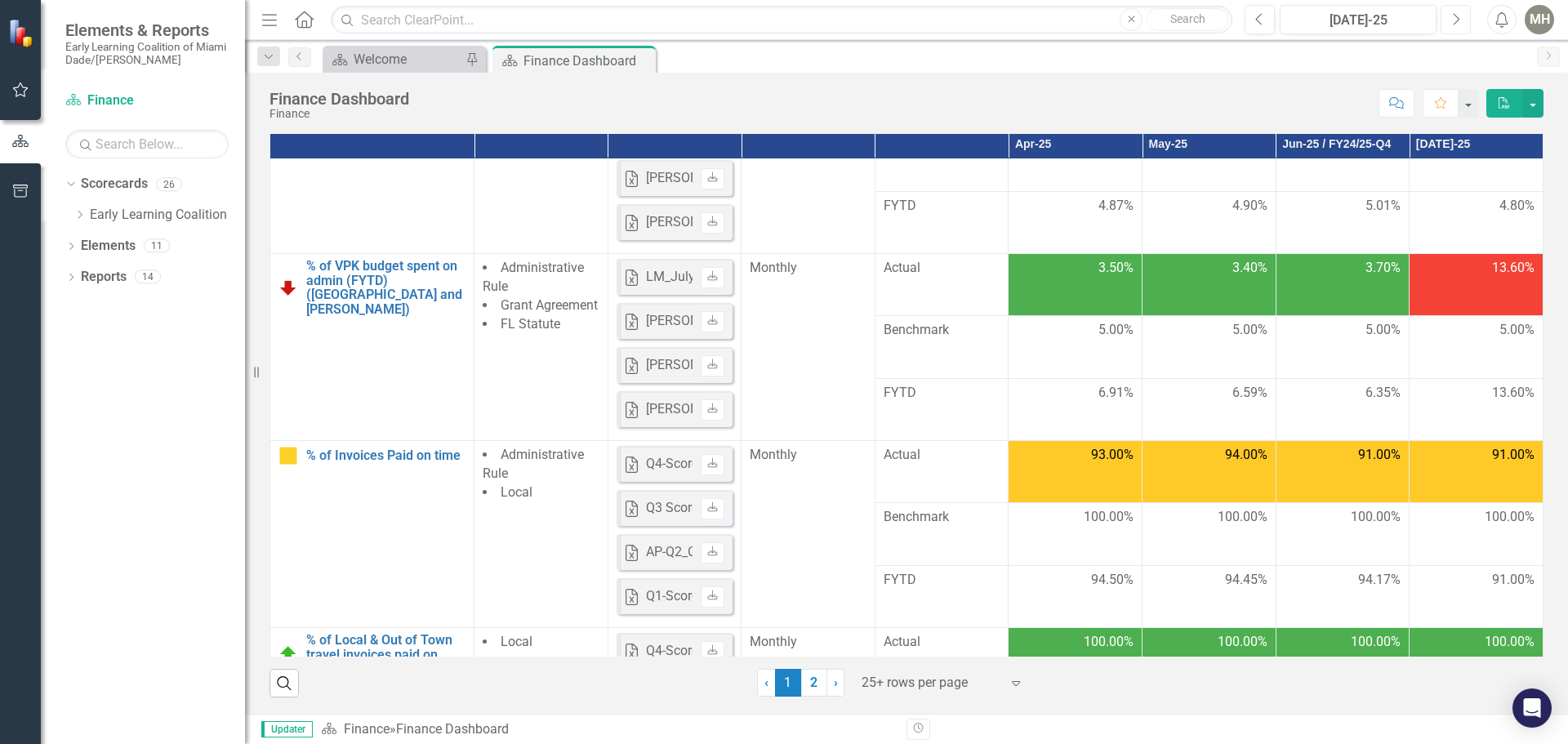
click at [1455, 20] on icon "Next" at bounding box center [1455, 20] width 9 height 15
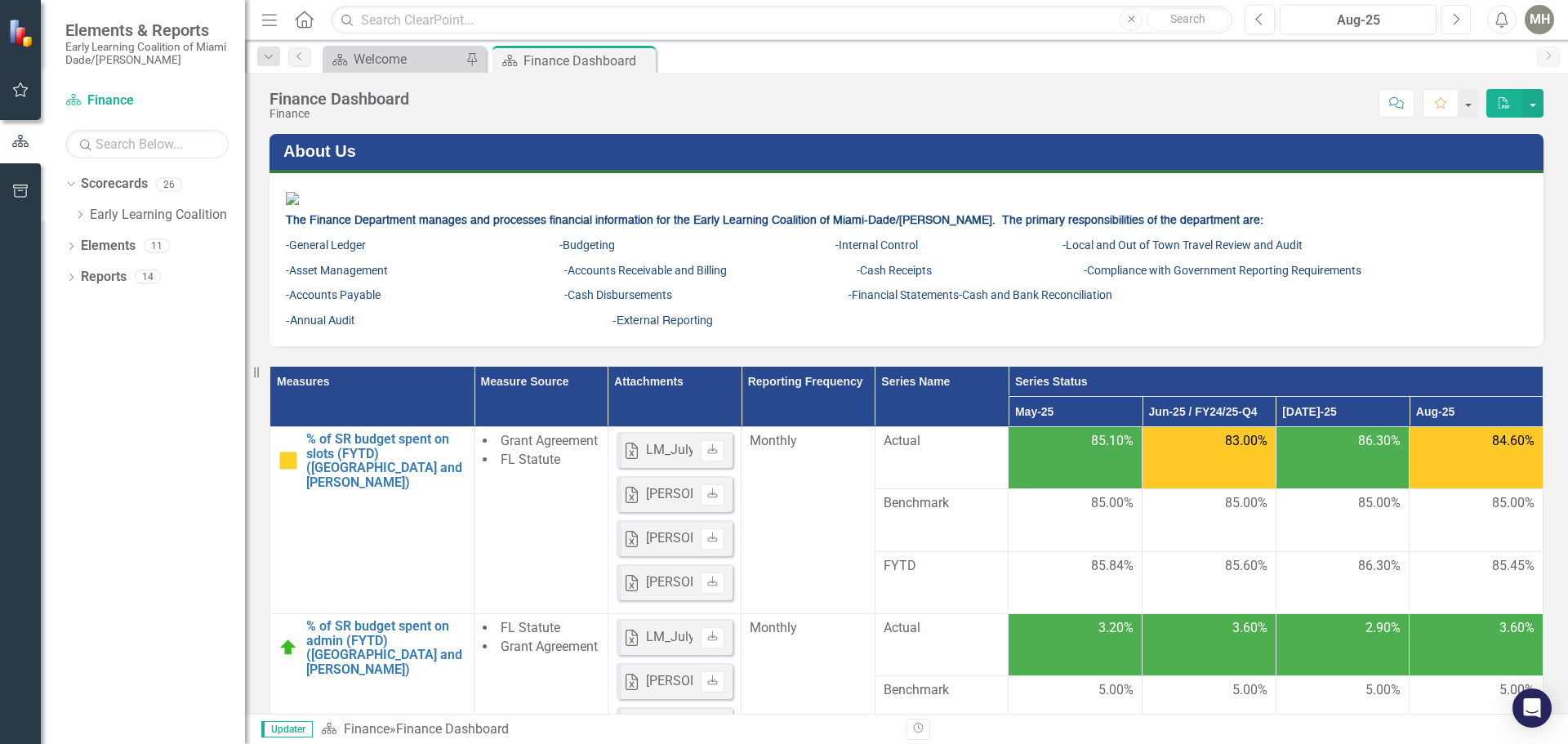
click at [1454, 20] on icon "Next" at bounding box center [1455, 20] width 9 height 15
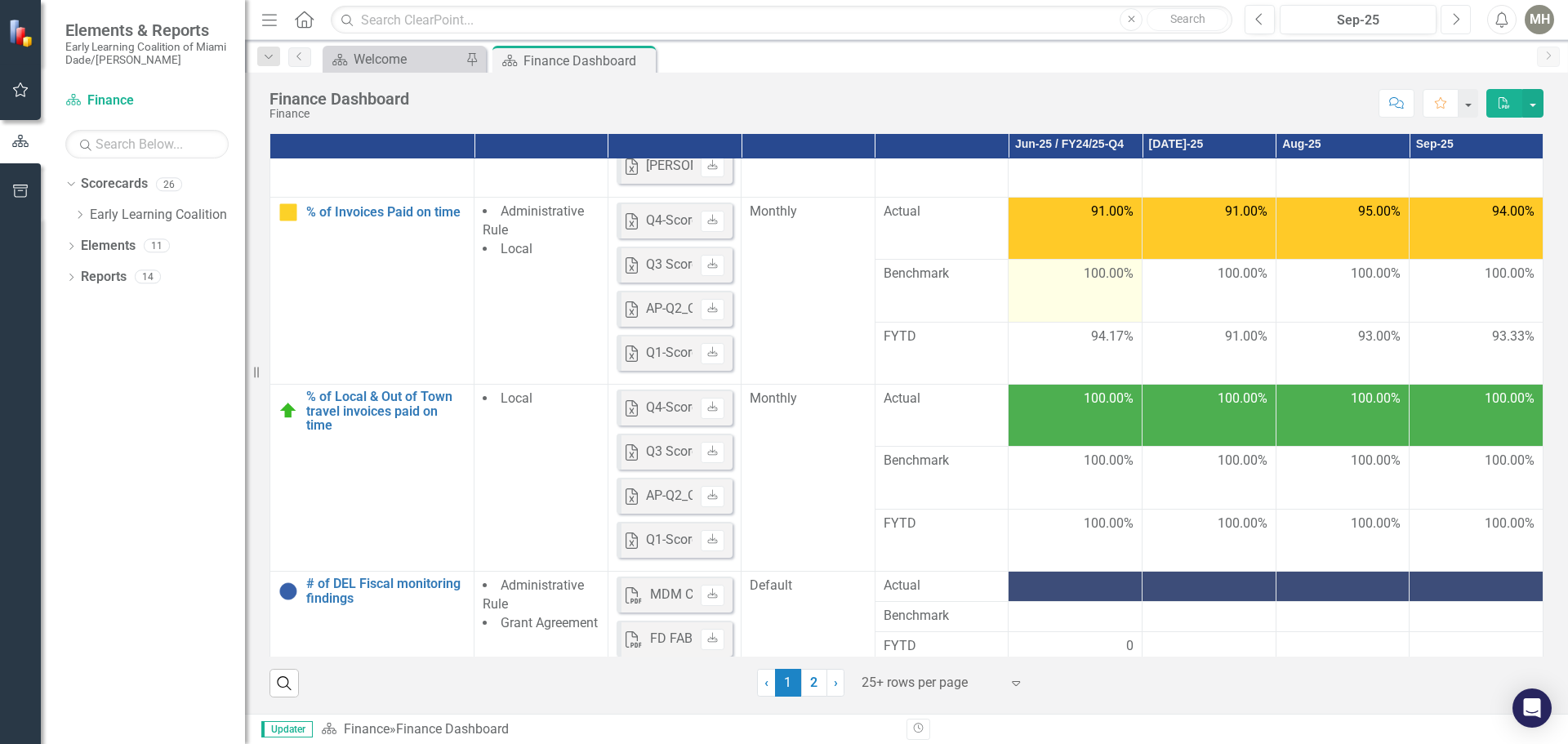
scroll to position [898, 0]
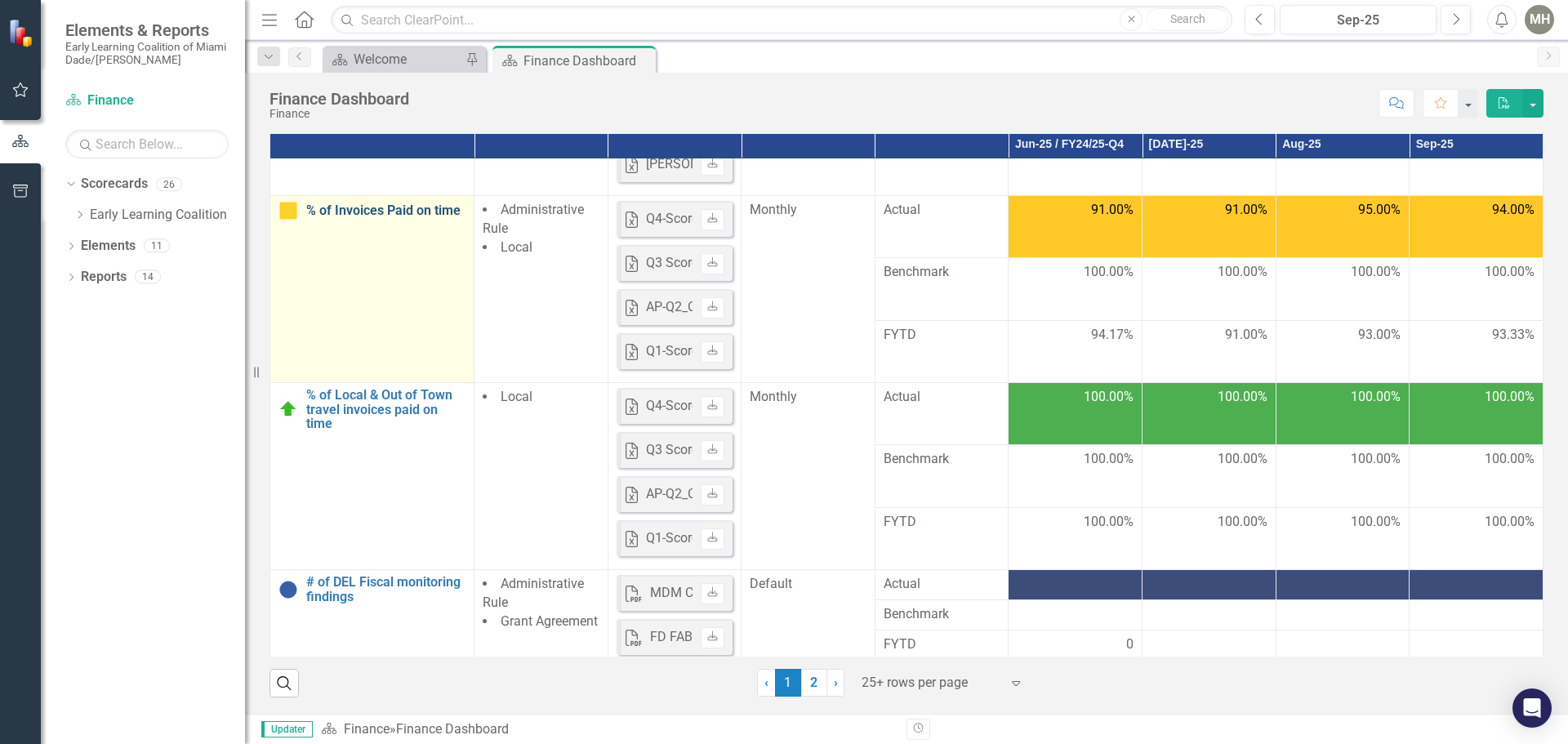
click at [377, 204] on link "% of Invoices Paid on time" at bounding box center [386, 211] width 159 height 15
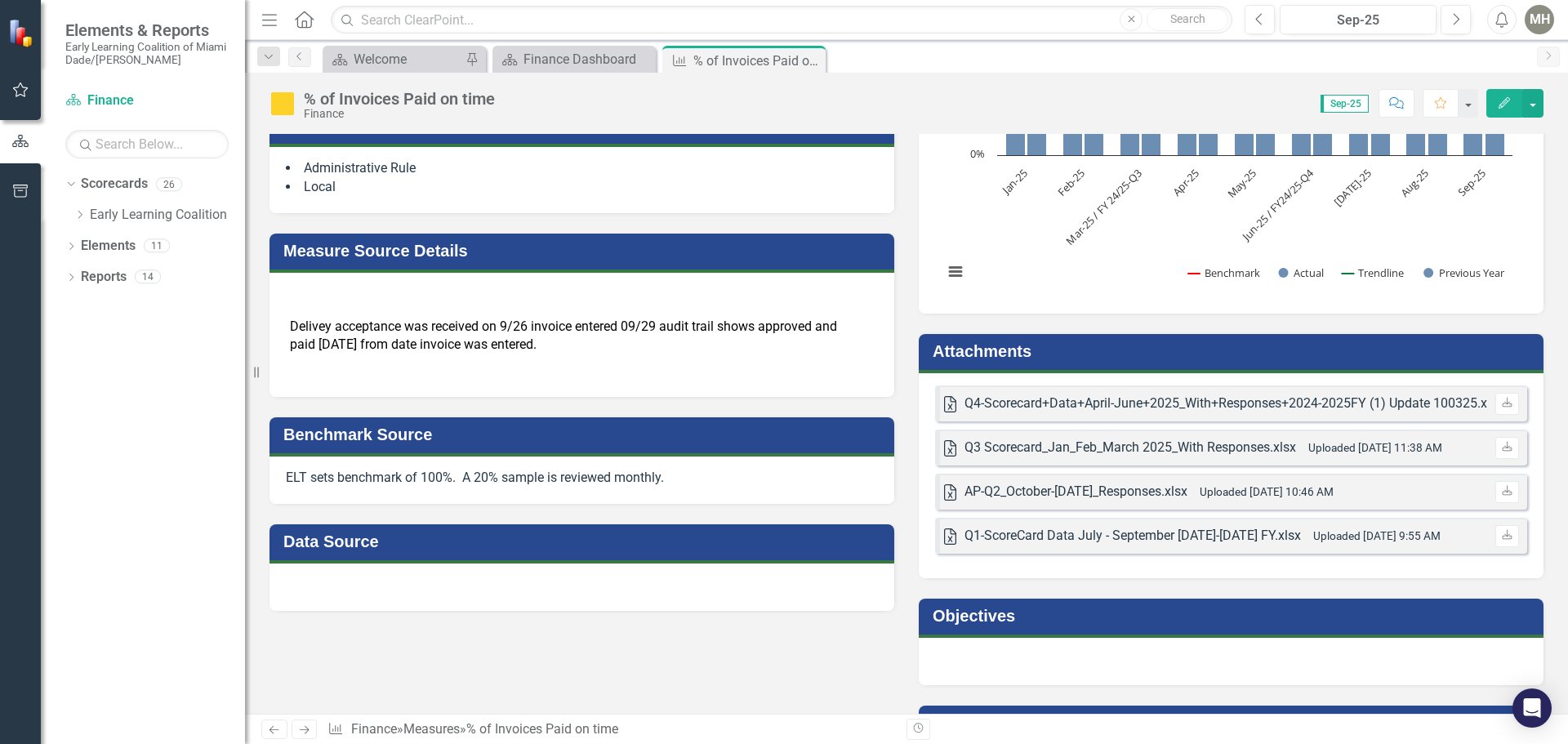
scroll to position [408, 0]
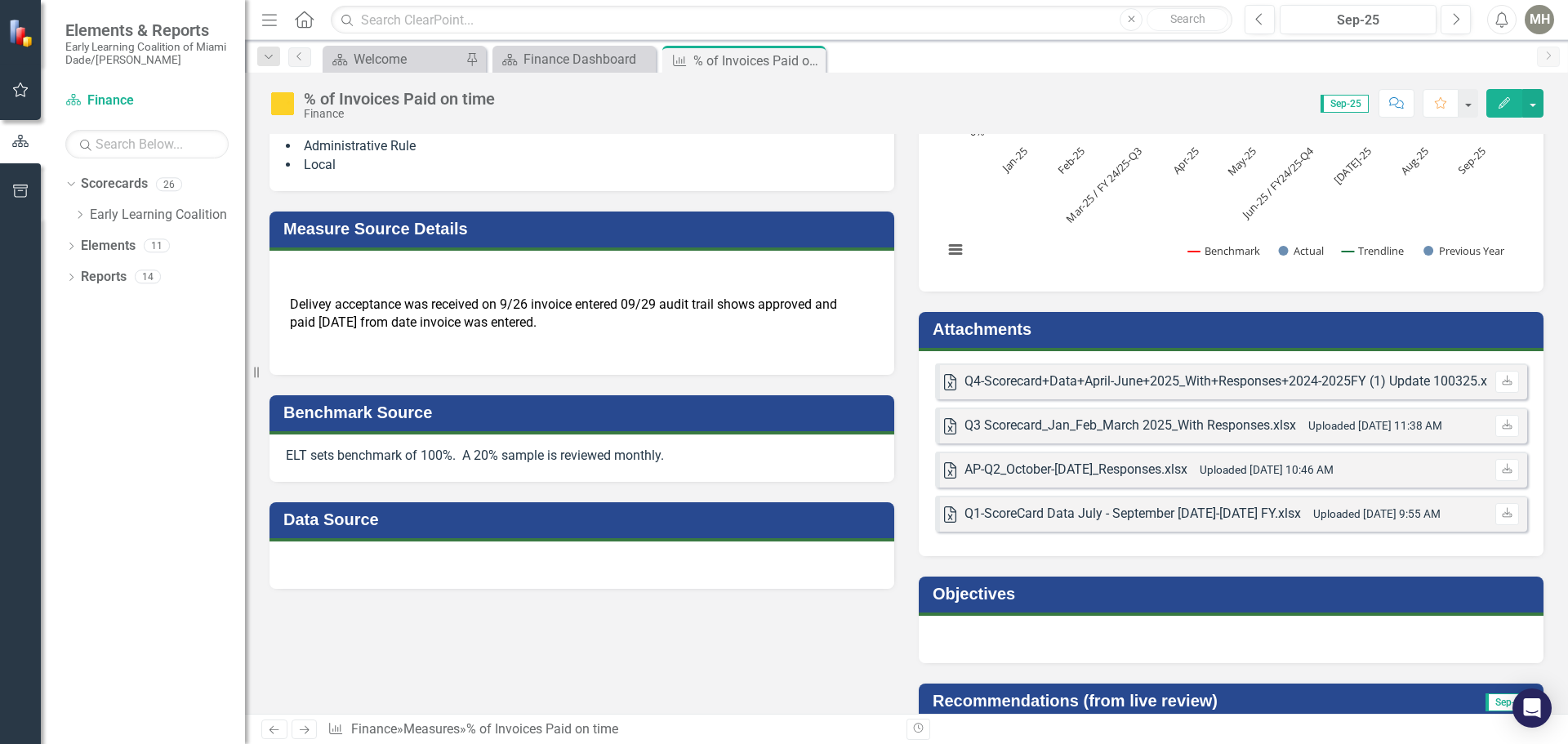
click at [1151, 325] on h3 "Attachments" at bounding box center [1235, 329] width 603 height 18
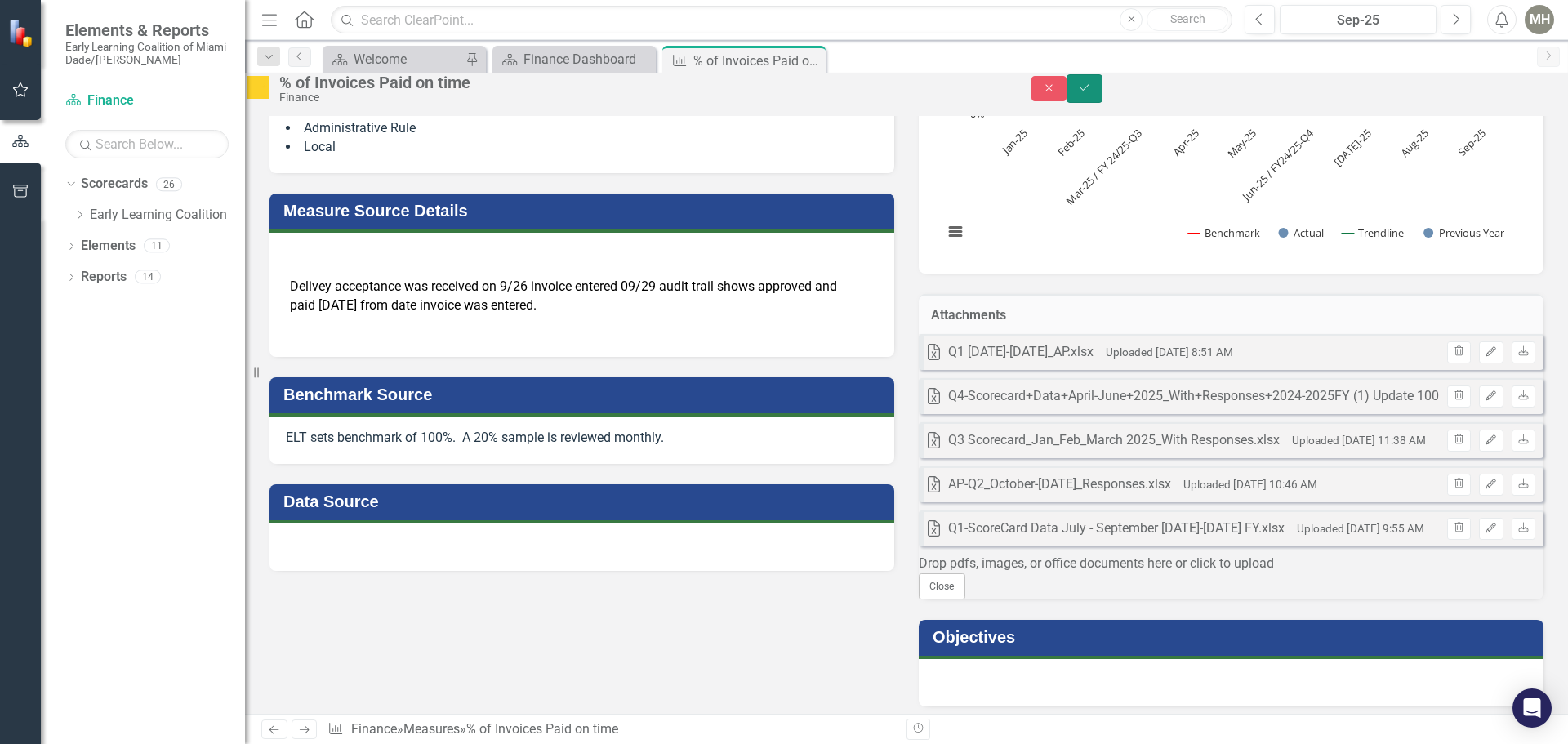
click at [1092, 92] on icon "Save" at bounding box center [1084, 87] width 15 height 11
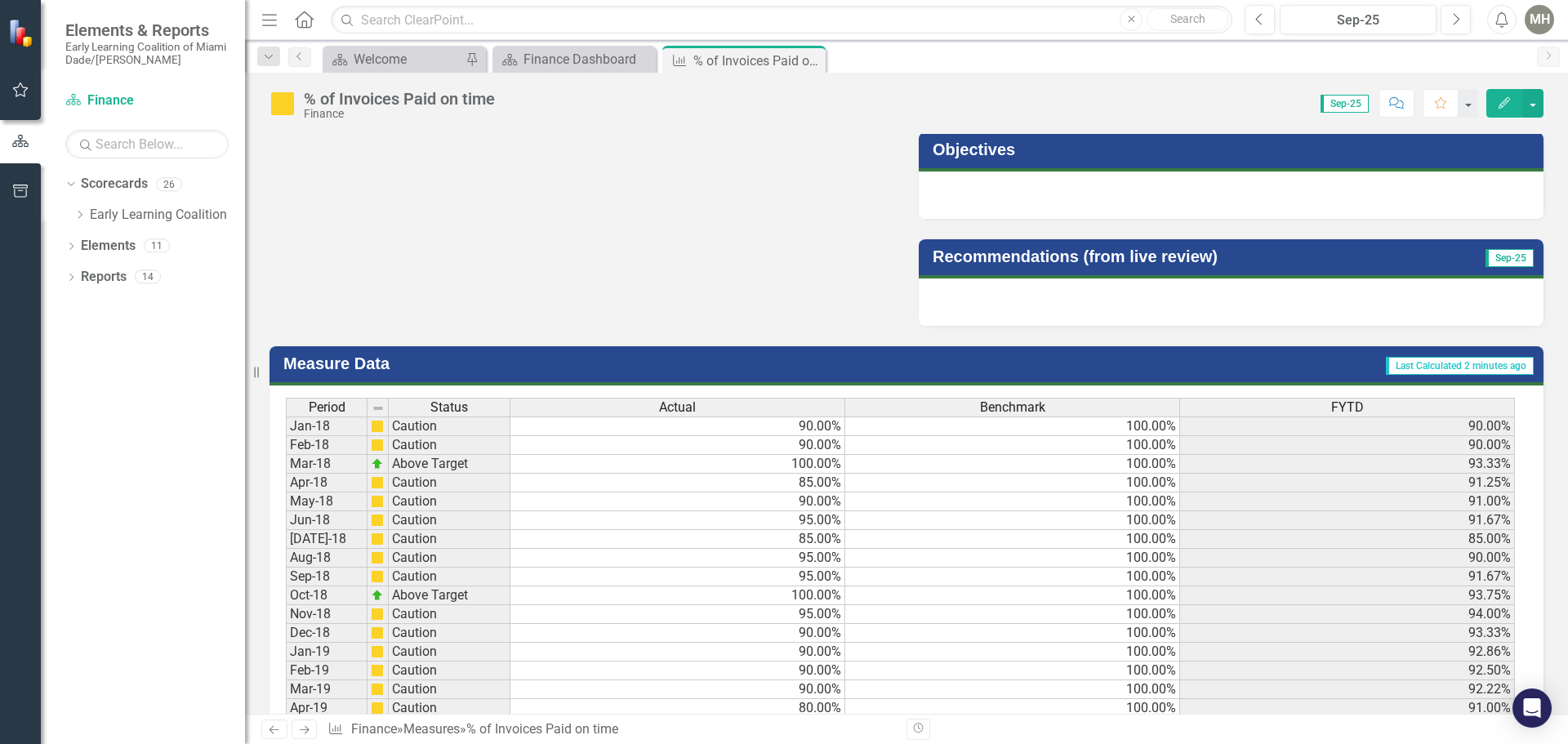
scroll to position [898, 0]
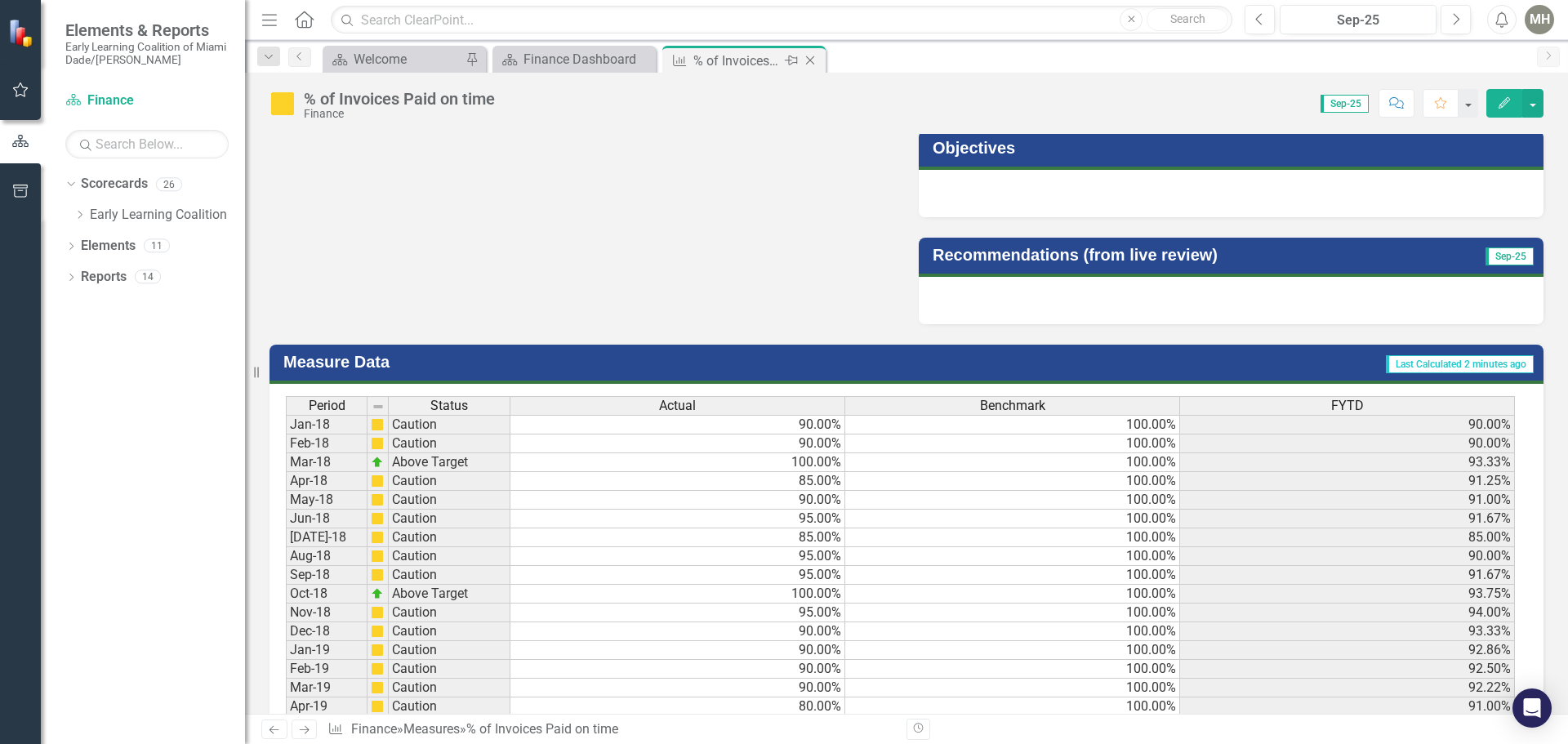
click at [812, 60] on icon "Close" at bounding box center [811, 60] width 16 height 13
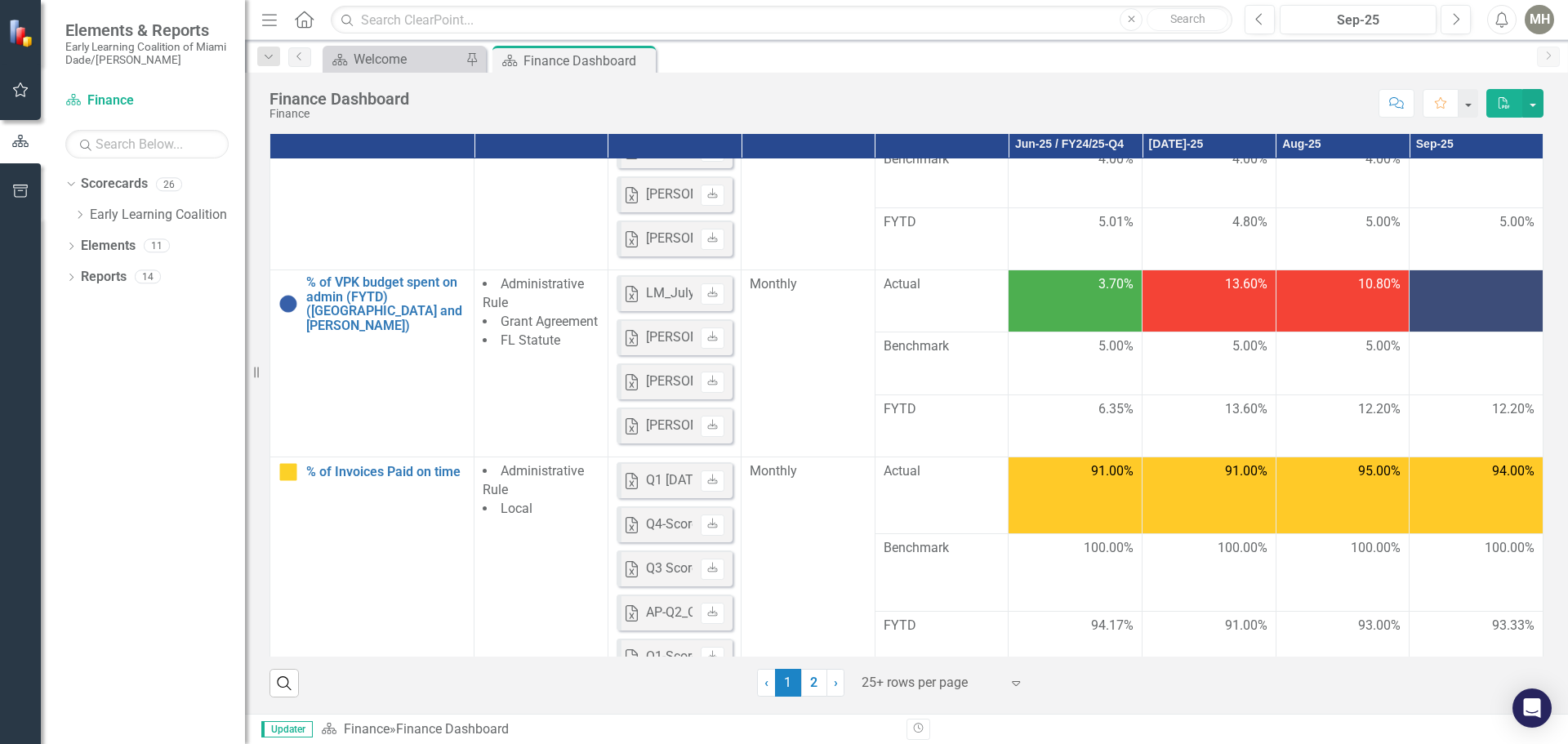
scroll to position [817, 0]
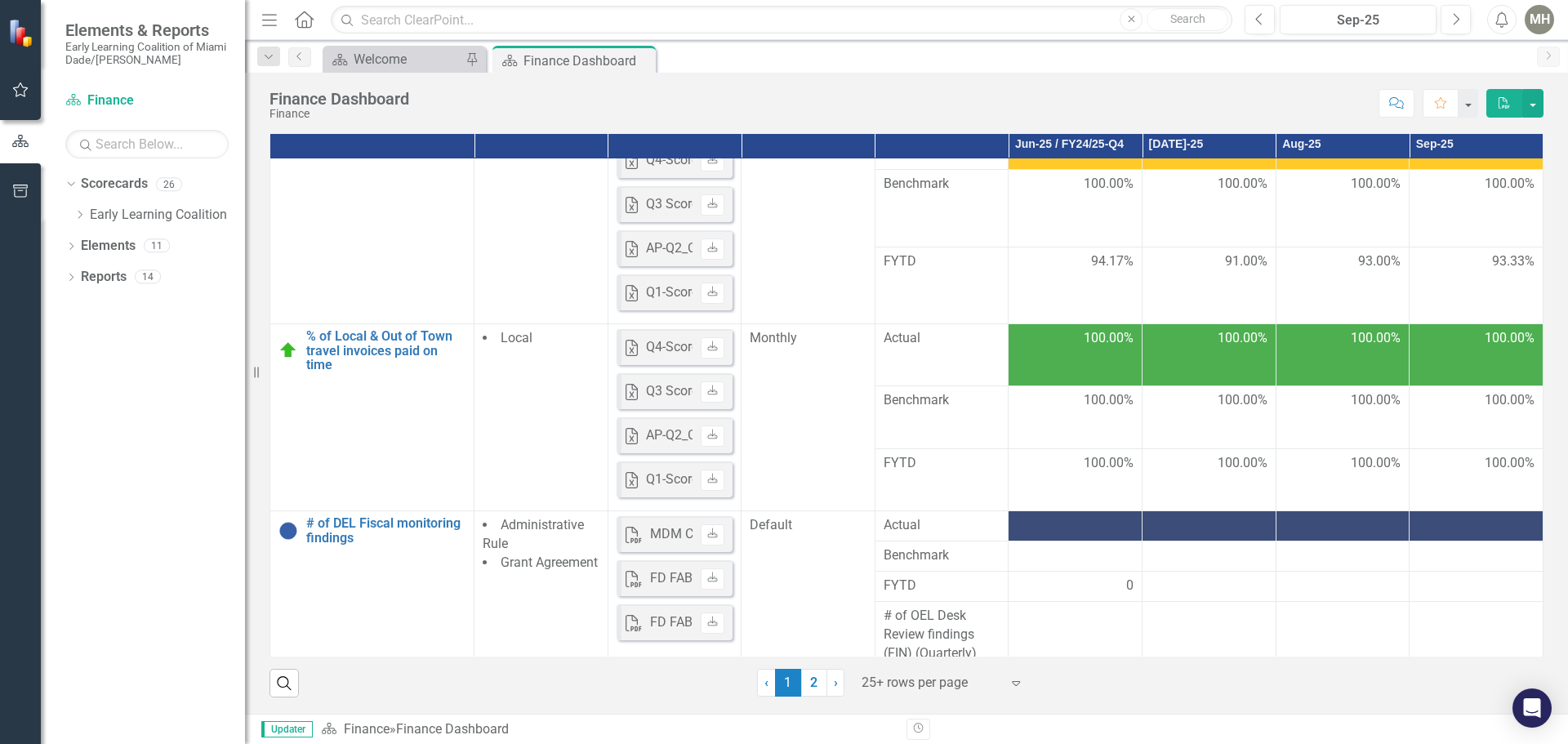
scroll to position [1013, 0]
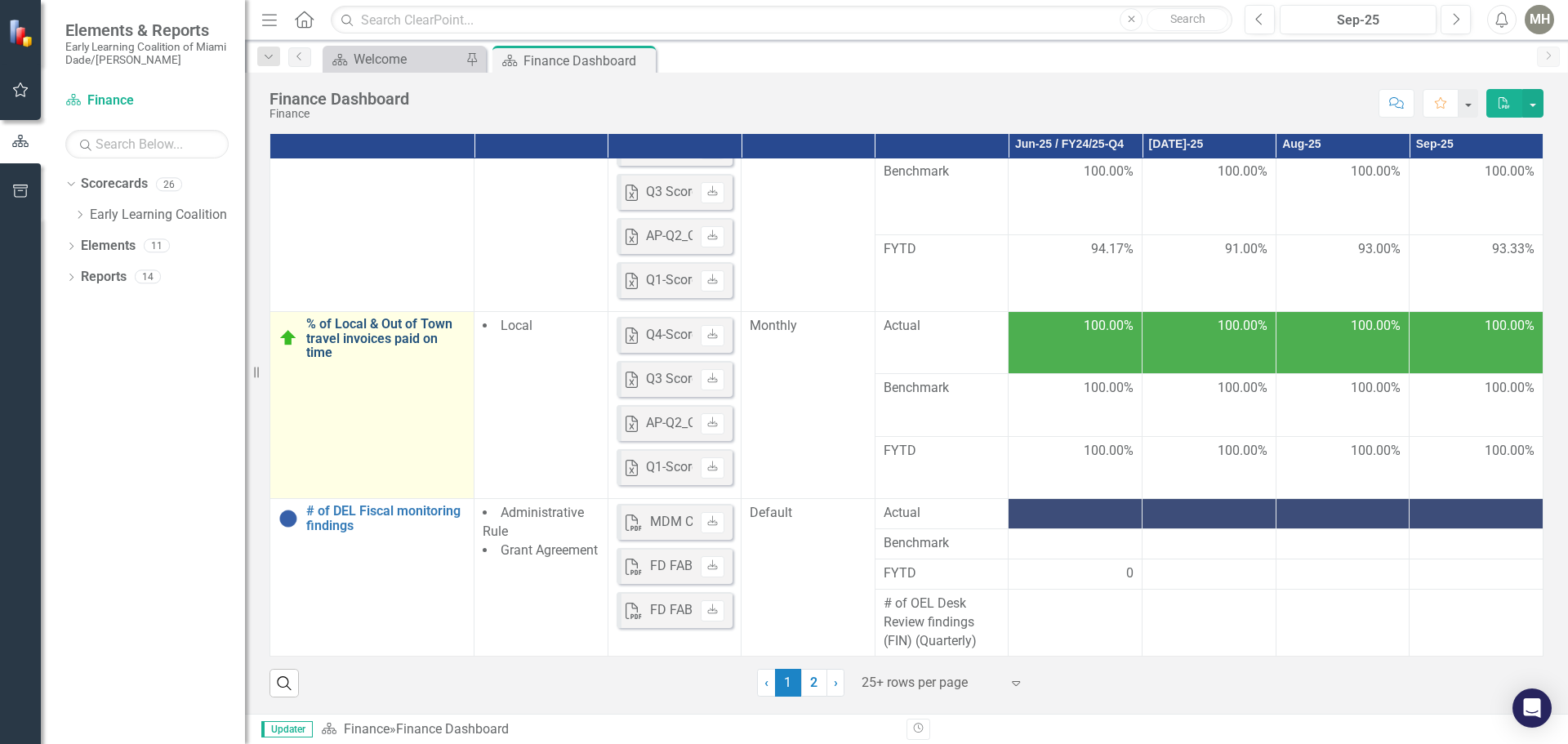
click at [332, 319] on link "% of Local & Out of Town travel invoices paid on time" at bounding box center [386, 338] width 159 height 43
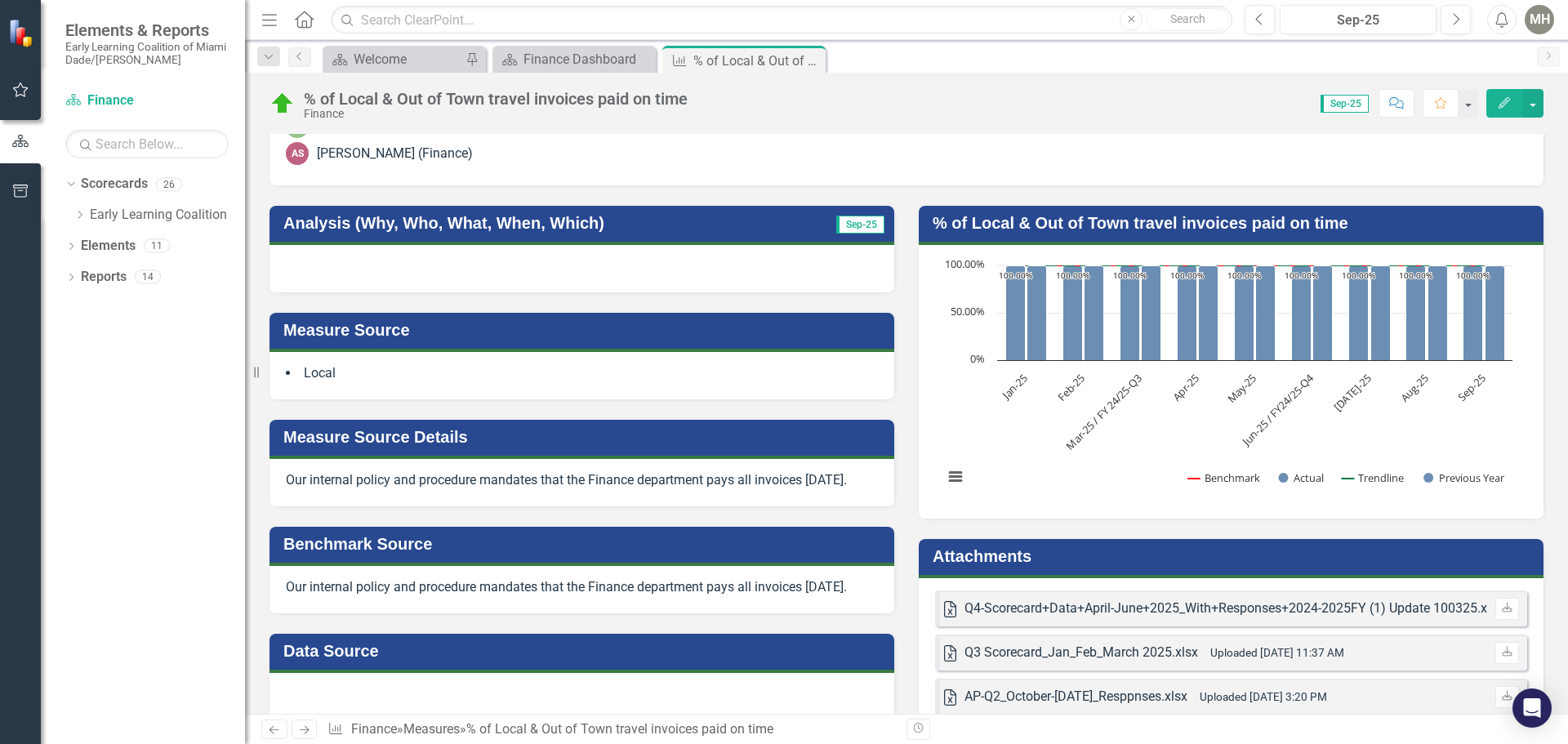
scroll to position [490, 0]
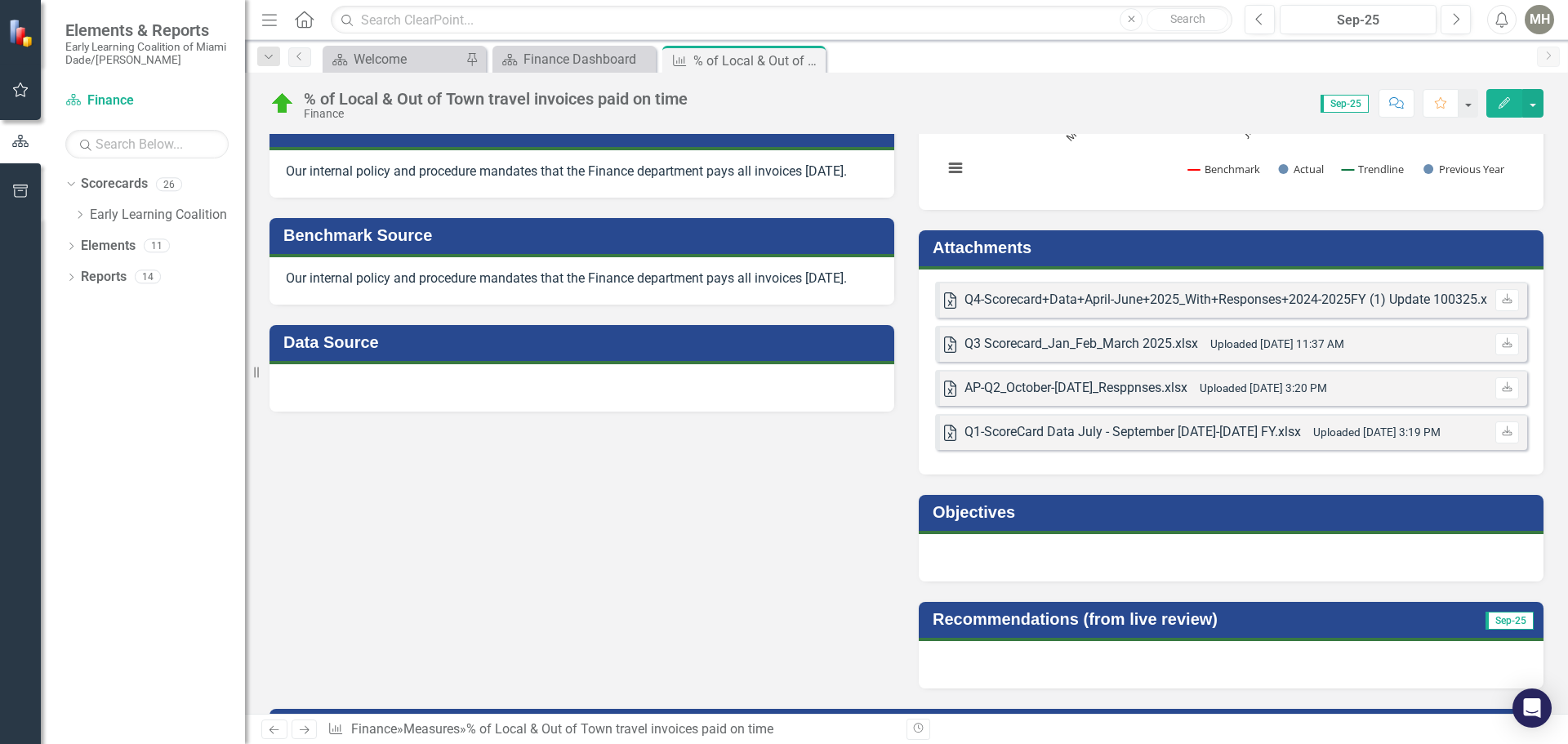
click at [1159, 248] on h3 "Attachments" at bounding box center [1235, 247] width 603 height 18
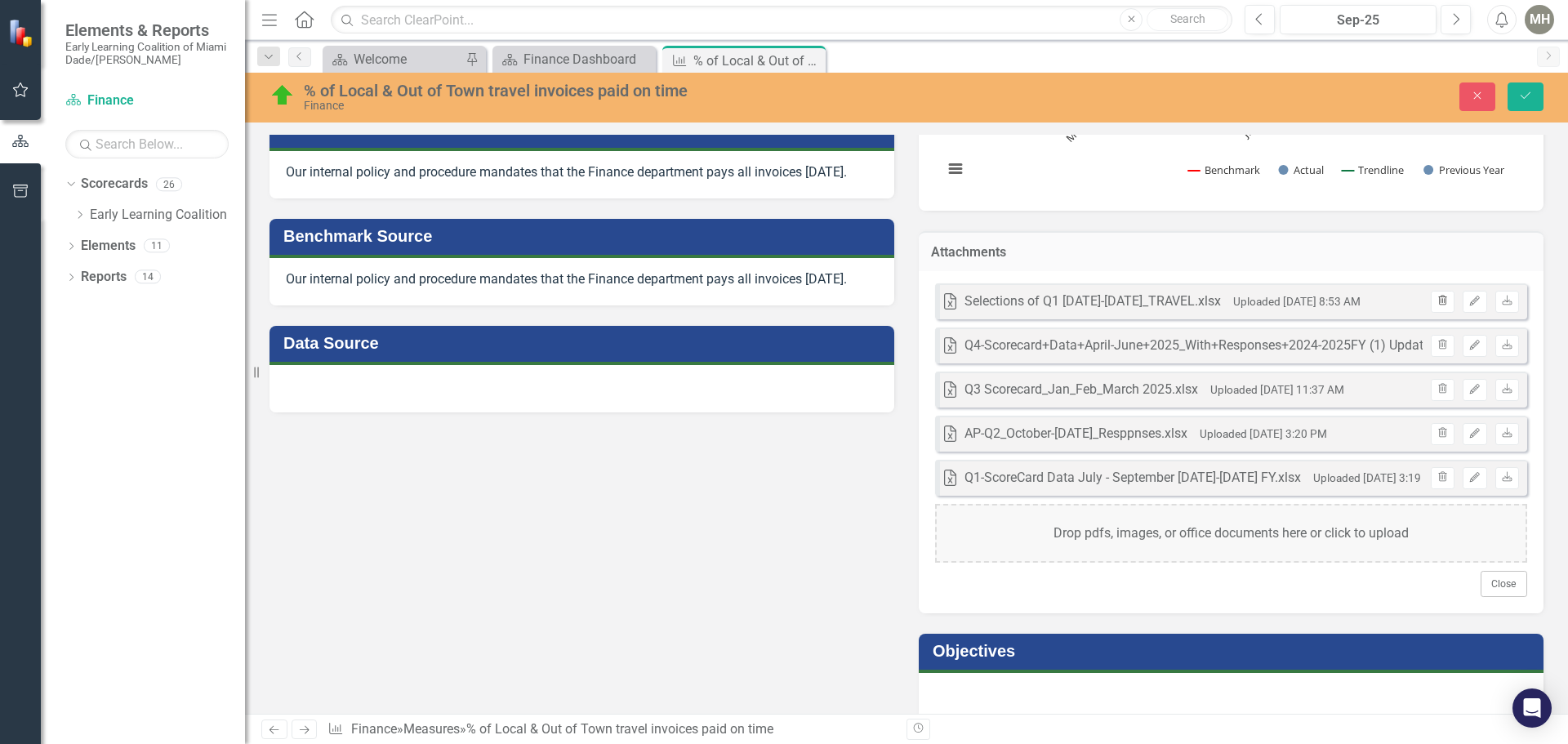
click at [1436, 298] on icon "Trash" at bounding box center [1442, 301] width 12 height 10
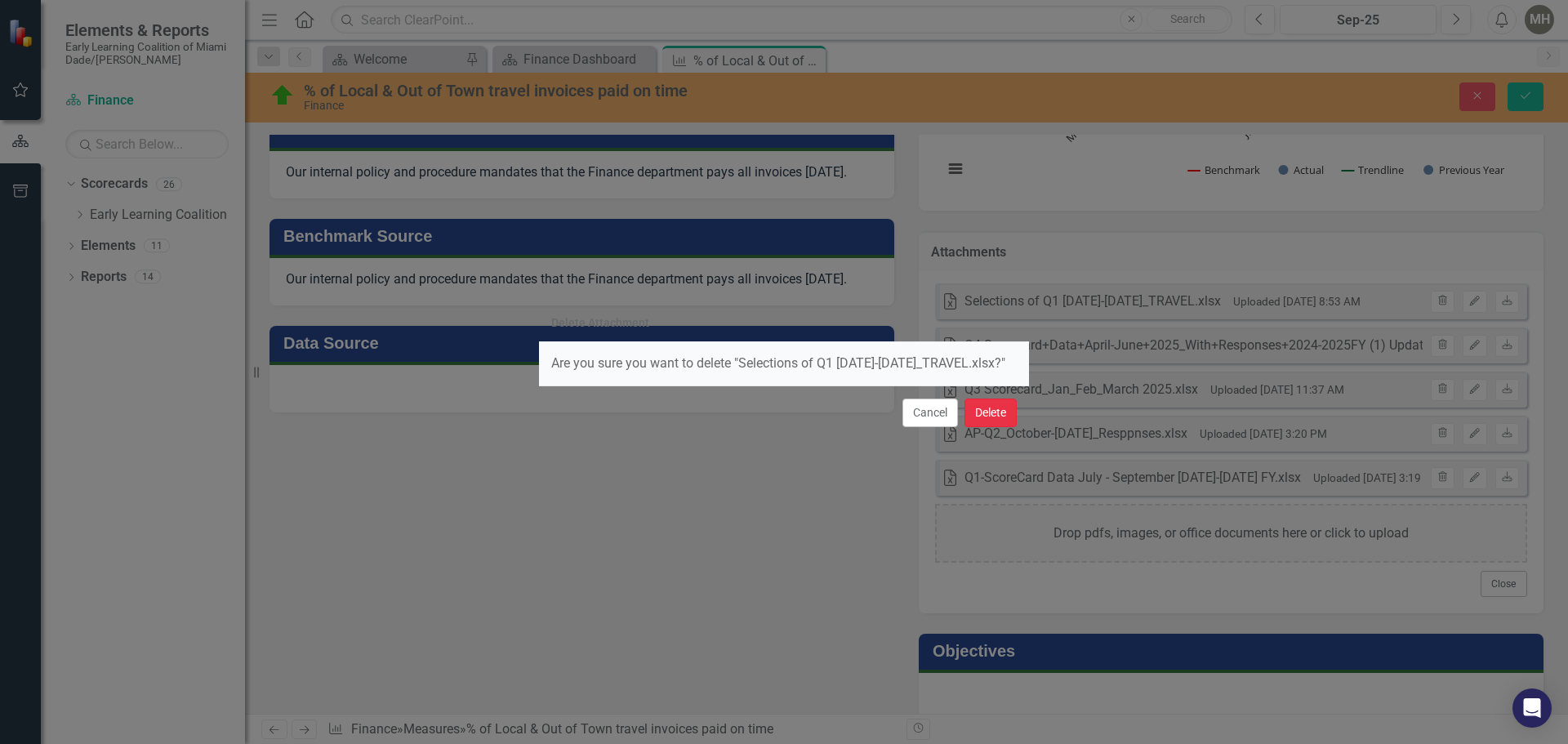
click at [994, 420] on button "Delete" at bounding box center [990, 412] width 52 height 29
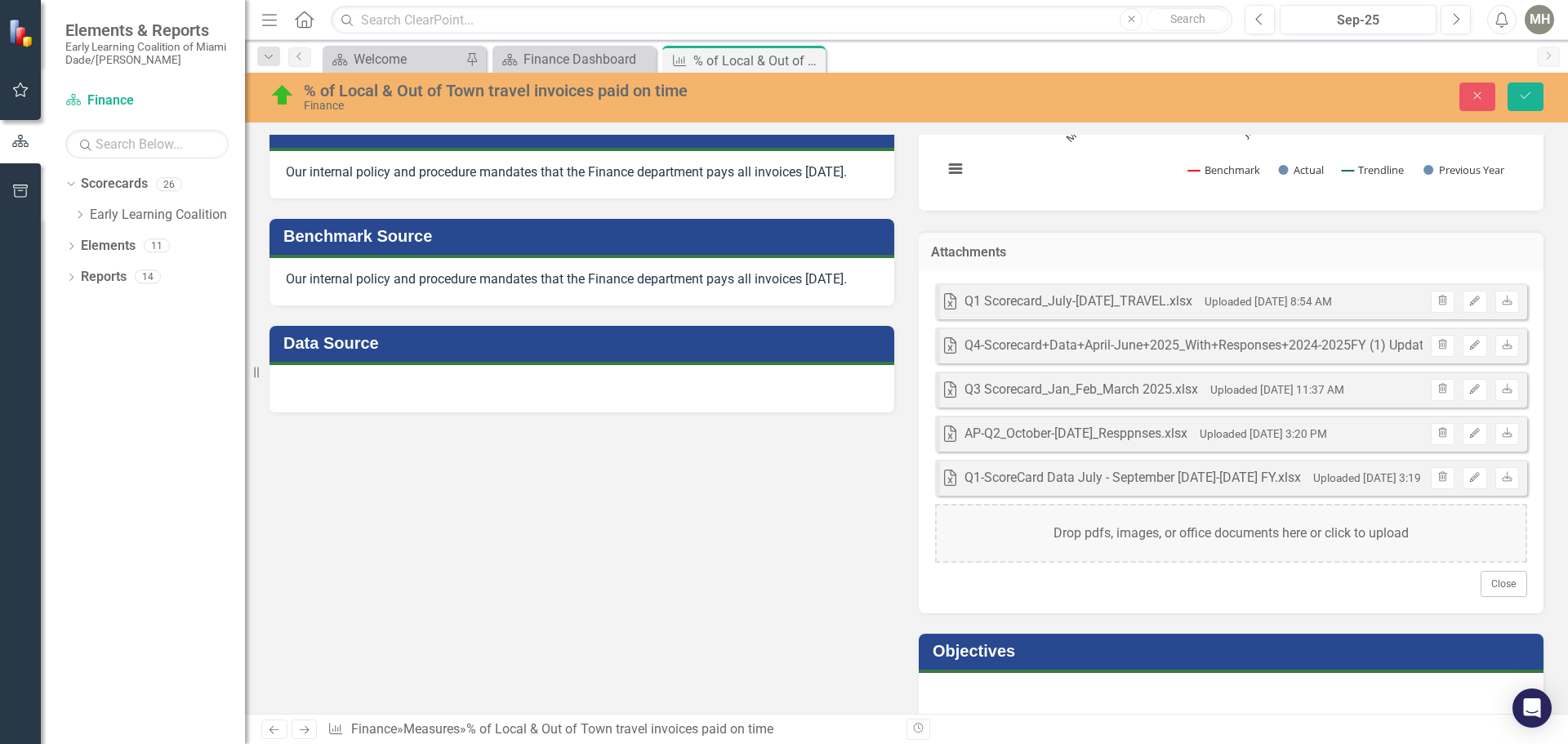
click at [1152, 348] on div "Q4-Scorecard+Data+April-June+2025_With+Responses+2024-2025FY (1) Update 100325.…" at bounding box center [1234, 345] width 539 height 19
click at [1178, 344] on div "Q4-Scorecard+Data+April-June+2025_With+Responses+2024-2025FY (1) Update 100325.…" at bounding box center [1234, 345] width 539 height 19
click at [1501, 342] on icon "Download" at bounding box center [1507, 345] width 12 height 10
click at [1259, 17] on icon "Previous" at bounding box center [1259, 20] width 9 height 15
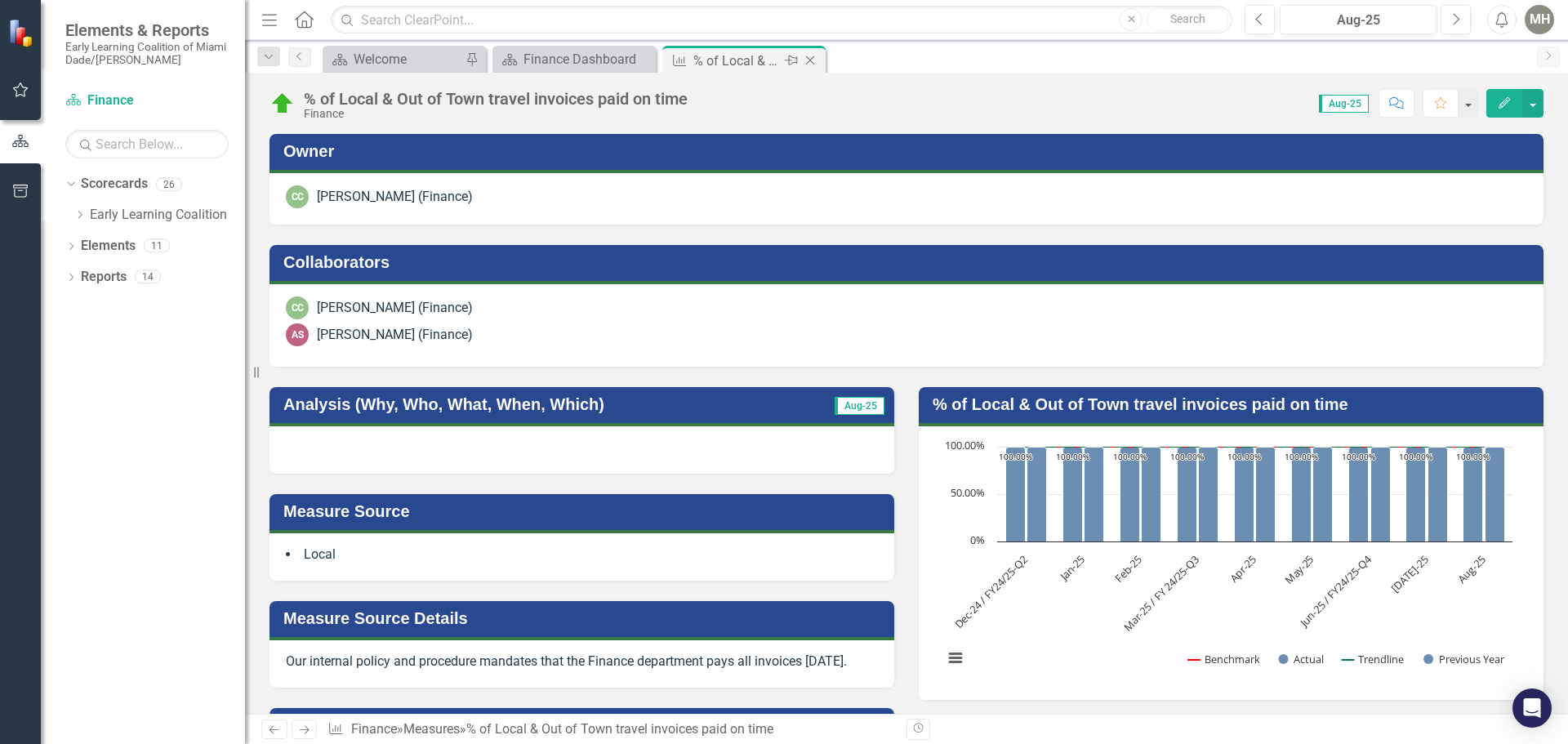
click at [814, 58] on icon "Close" at bounding box center [811, 60] width 16 height 13
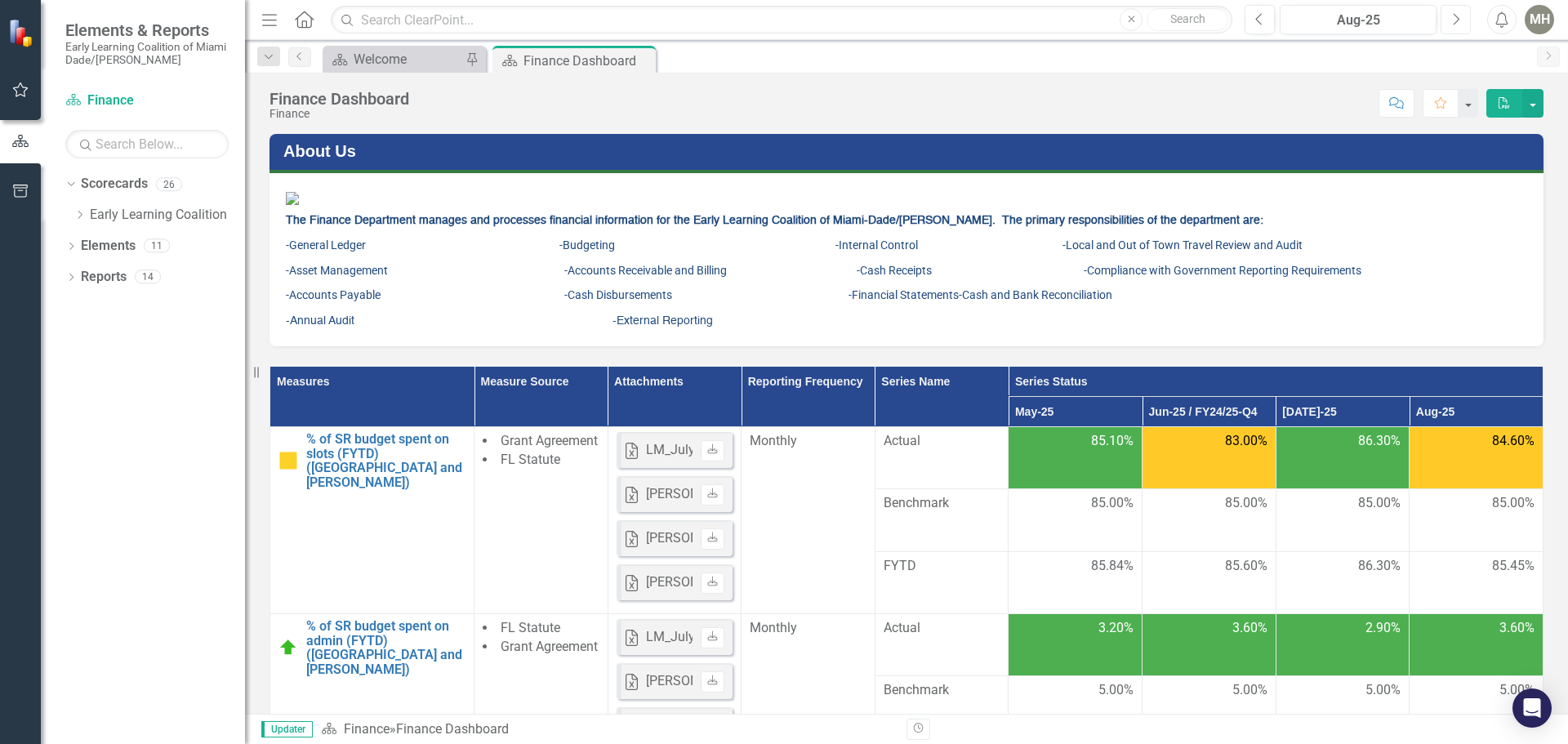
click at [1459, 21] on icon "Next" at bounding box center [1455, 20] width 9 height 15
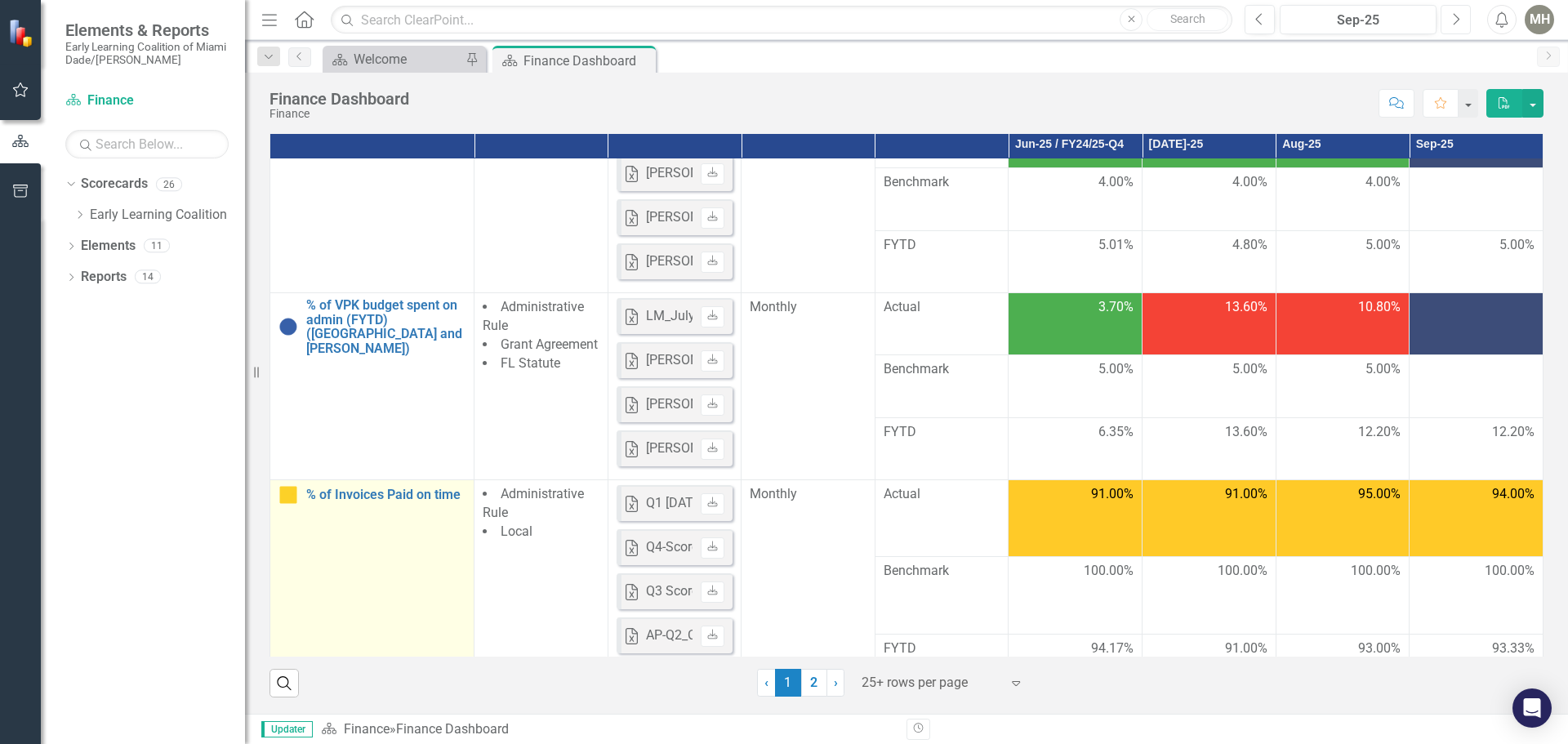
scroll to position [653, 0]
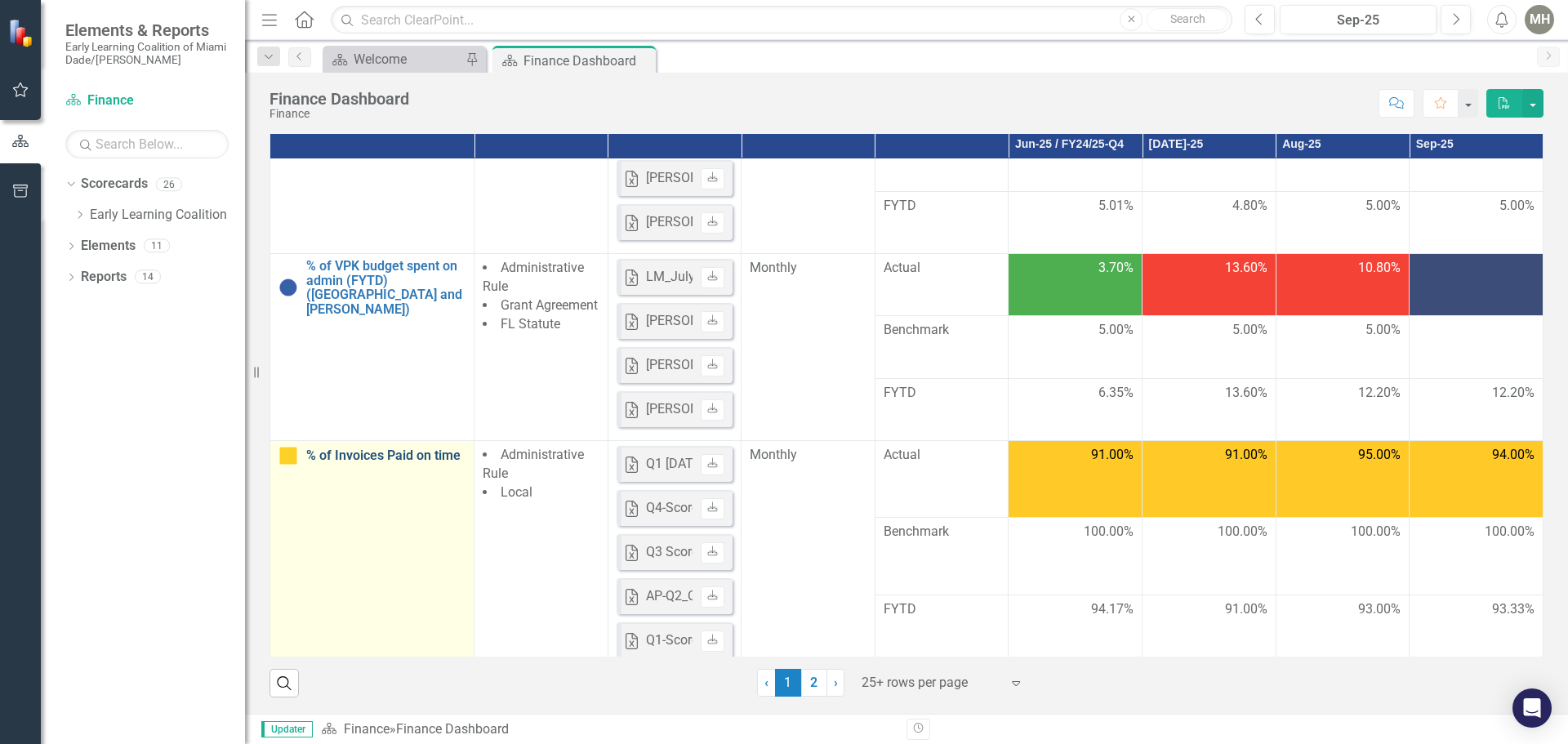
click at [377, 456] on link "% of Invoices Paid on time" at bounding box center [386, 456] width 159 height 15
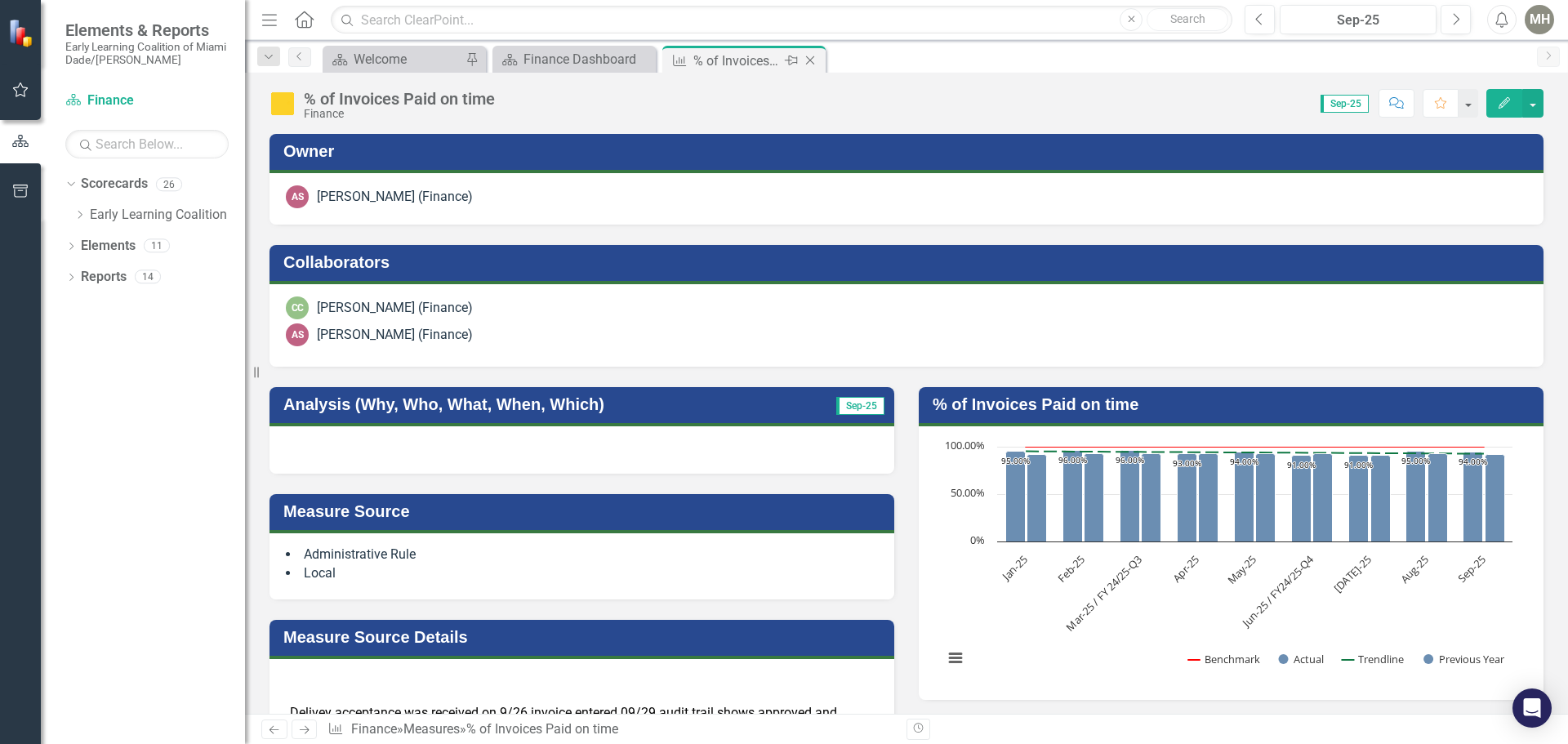
click at [808, 60] on icon "Close" at bounding box center [811, 60] width 16 height 13
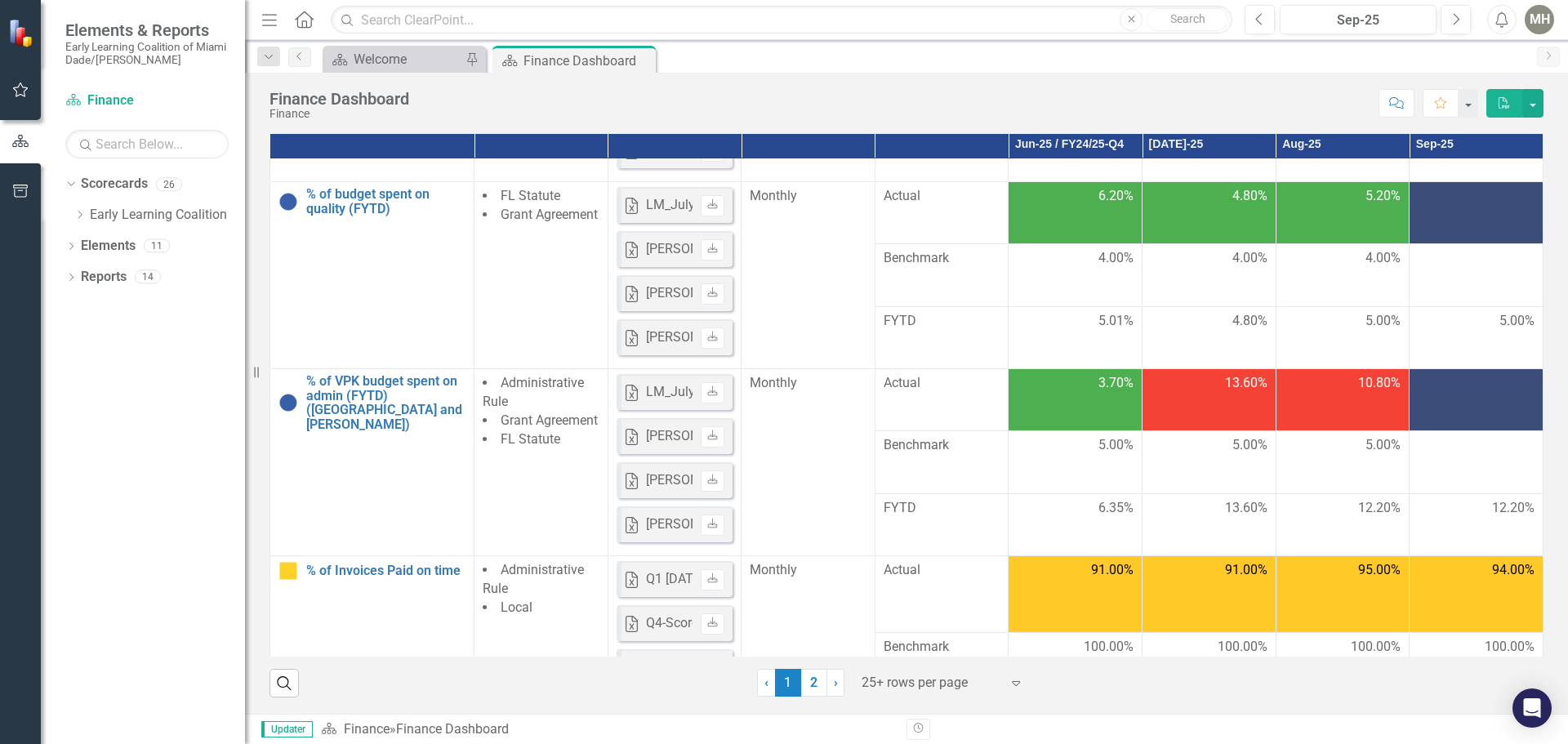
scroll to position [1057, 0]
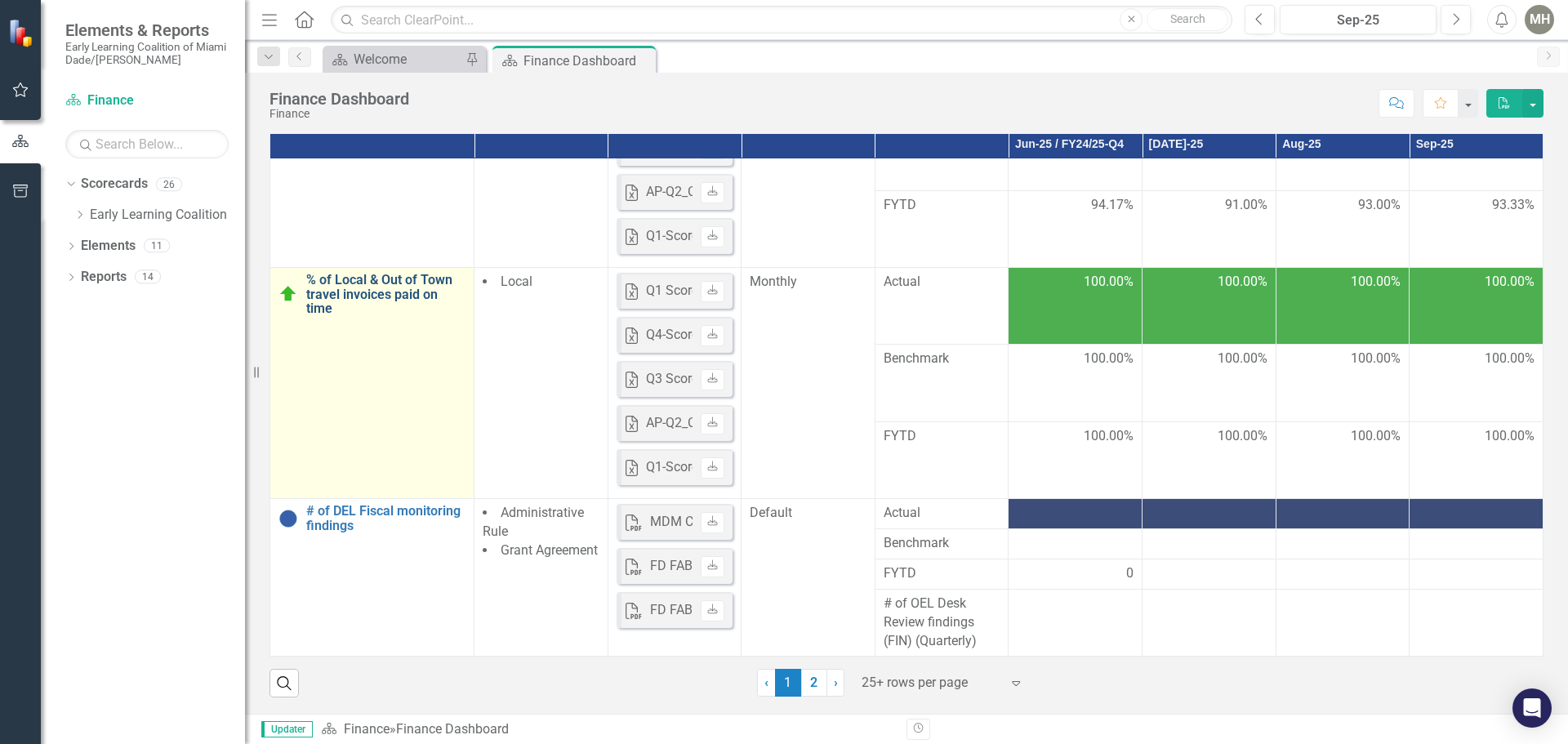
click at [366, 282] on link "% of Local & Out of Town travel invoices paid on time" at bounding box center [386, 294] width 159 height 43
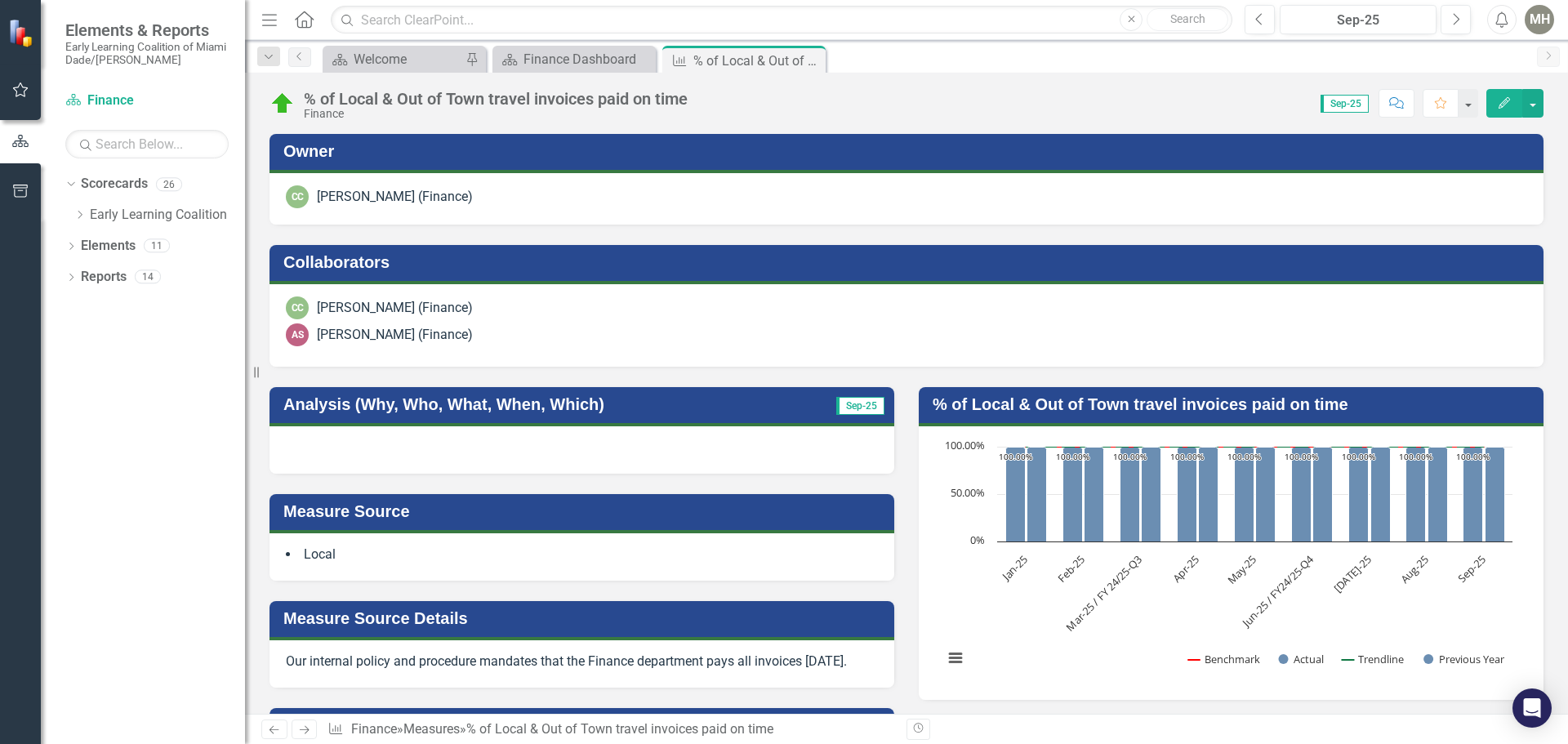
click at [1535, 16] on div "MH" at bounding box center [1539, 20] width 29 height 29
click at [1492, 201] on link "Logout Log Out" at bounding box center [1489, 206] width 129 height 30
